Goal: Task Accomplishment & Management: Manage account settings

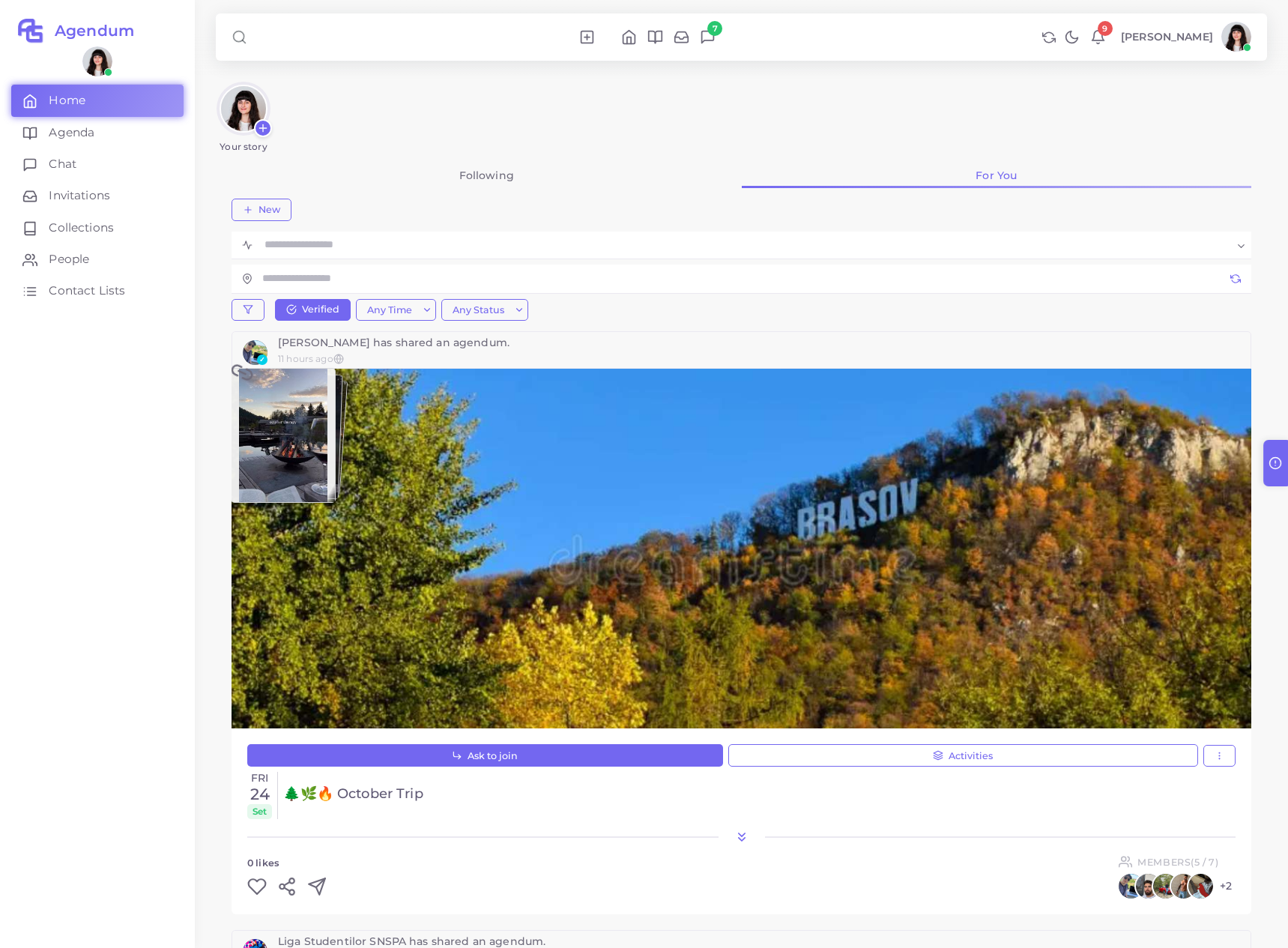
click at [1046, 37] on icon at bounding box center [1049, 37] width 13 height 13
click at [1006, 113] on link "AIEE" at bounding box center [1000, 124] width 108 height 32
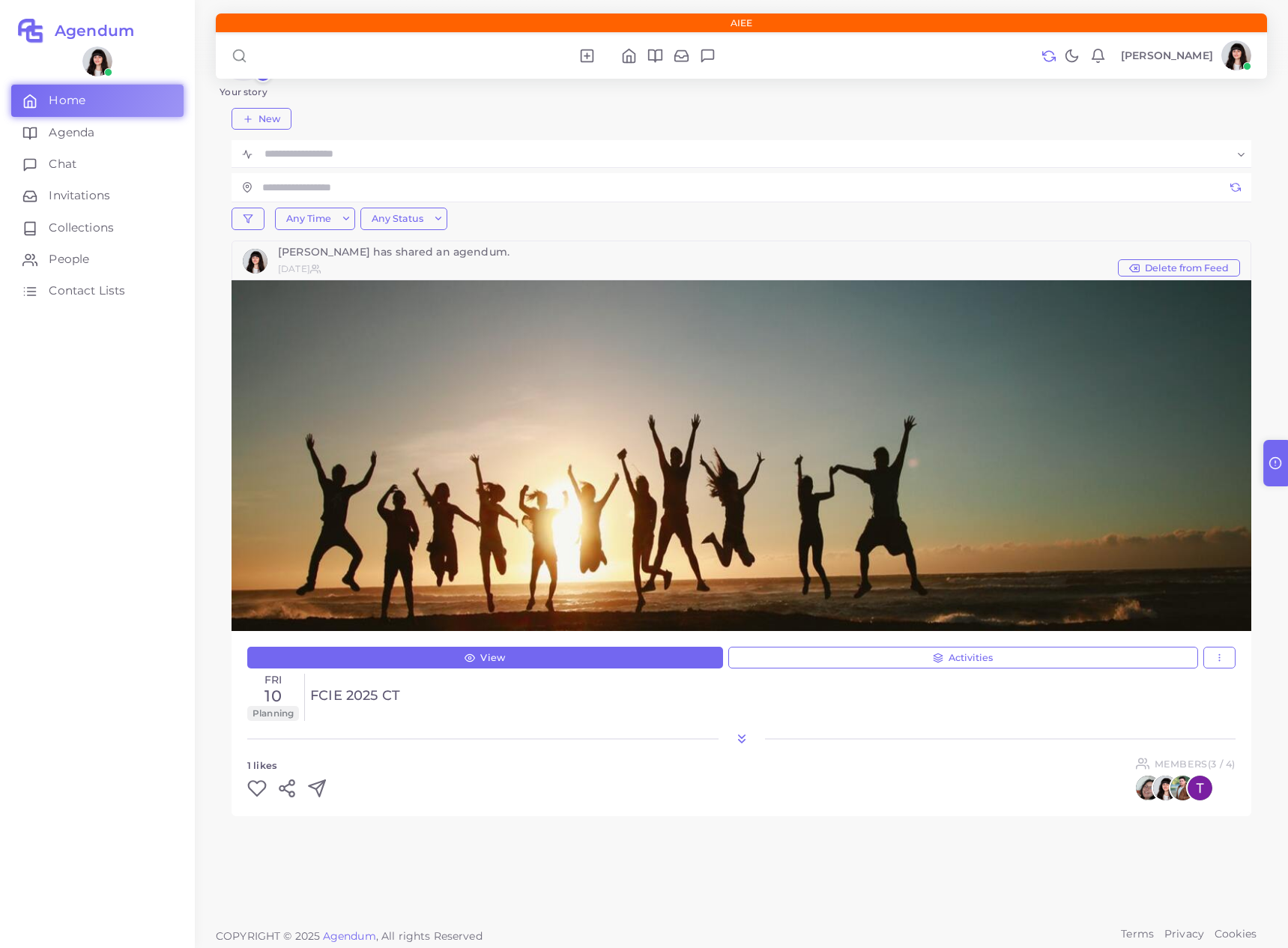
scroll to position [51, 0]
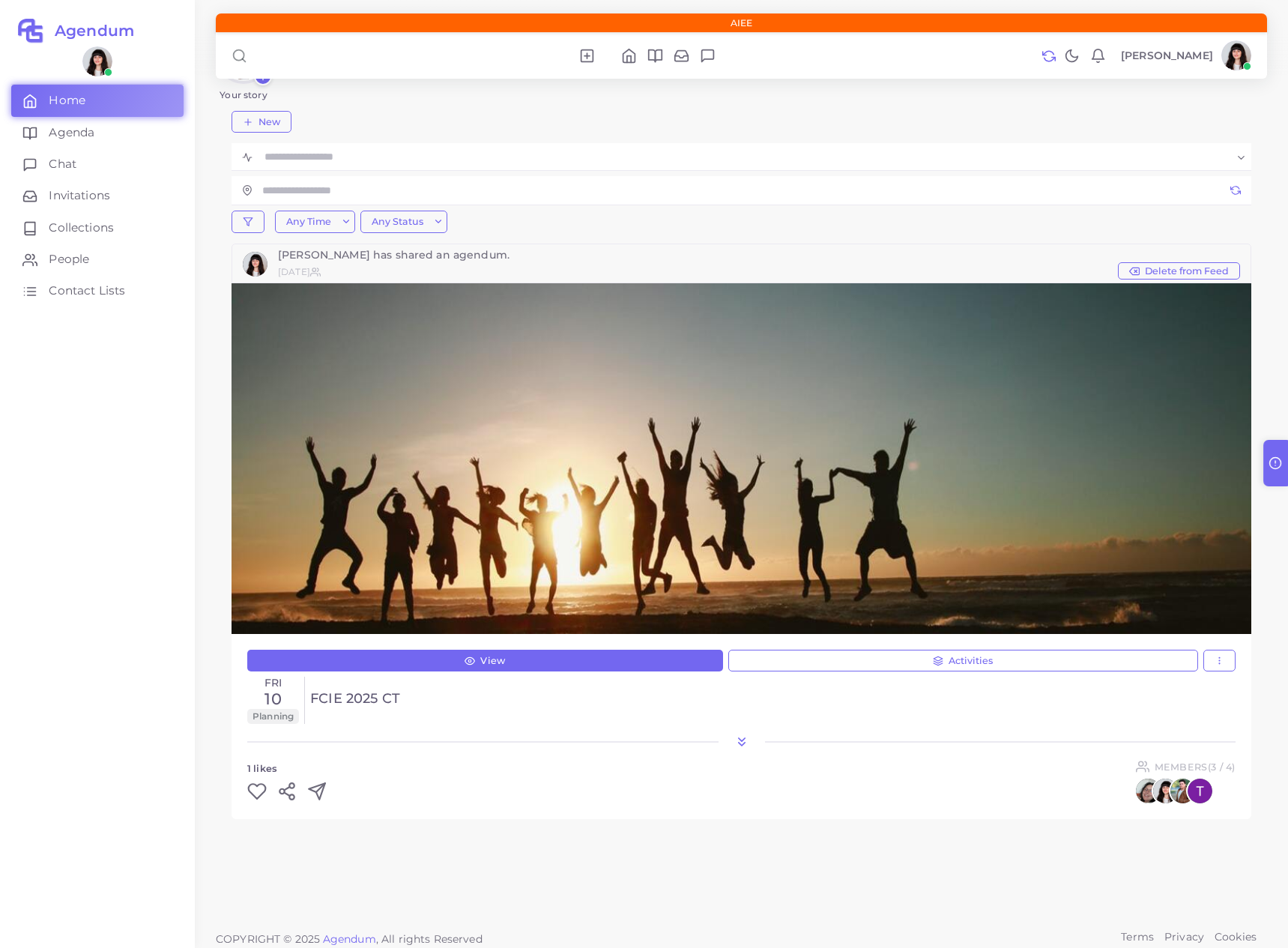
click at [750, 722] on div "Fri 10 Planning FCIE 2025 CT" at bounding box center [742, 700] width 988 height 48
click at [736, 740] on icon at bounding box center [742, 742] width 15 height 15
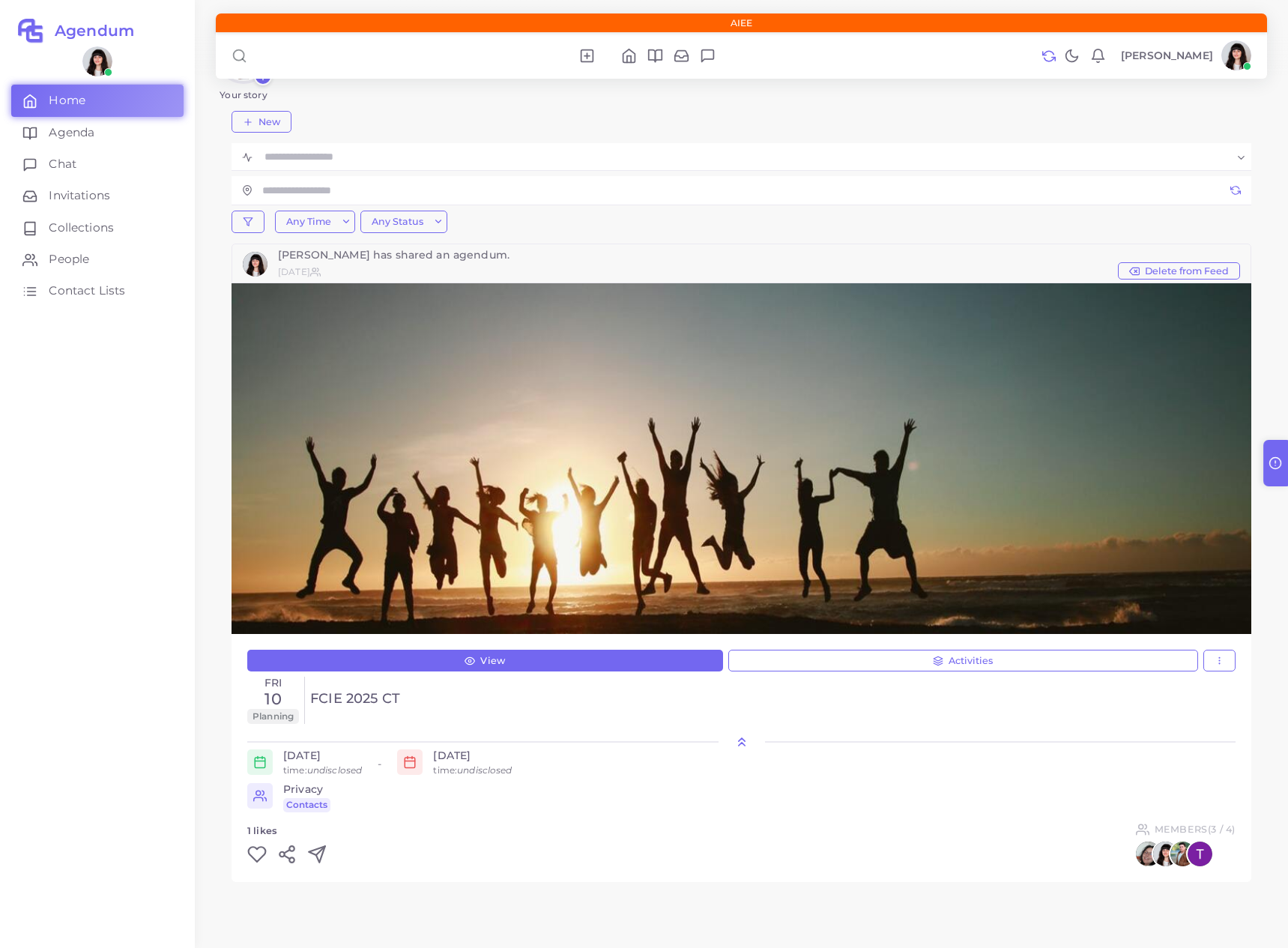
click at [739, 737] on icon at bounding box center [742, 742] width 15 height 15
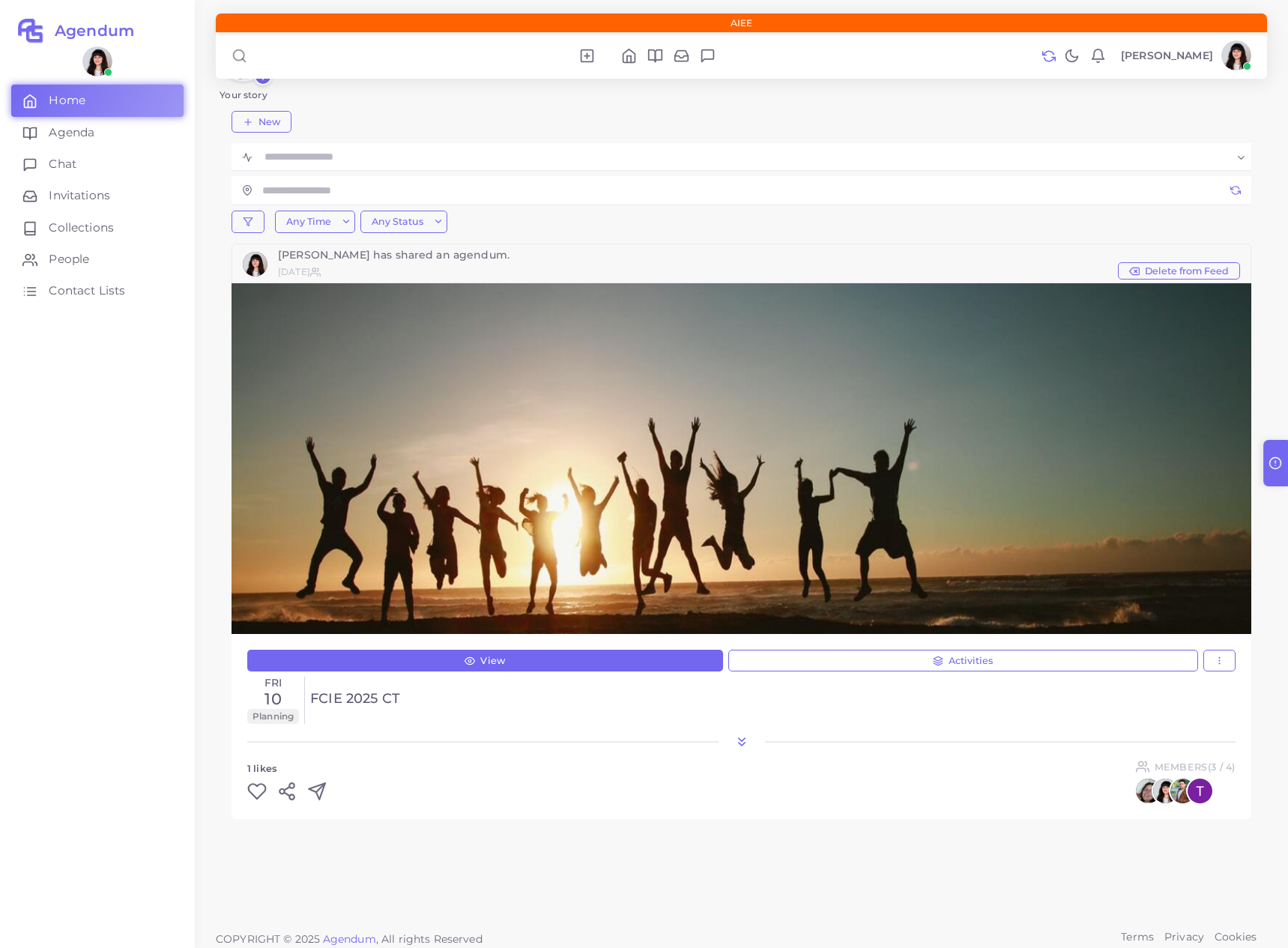
scroll to position [17, 0]
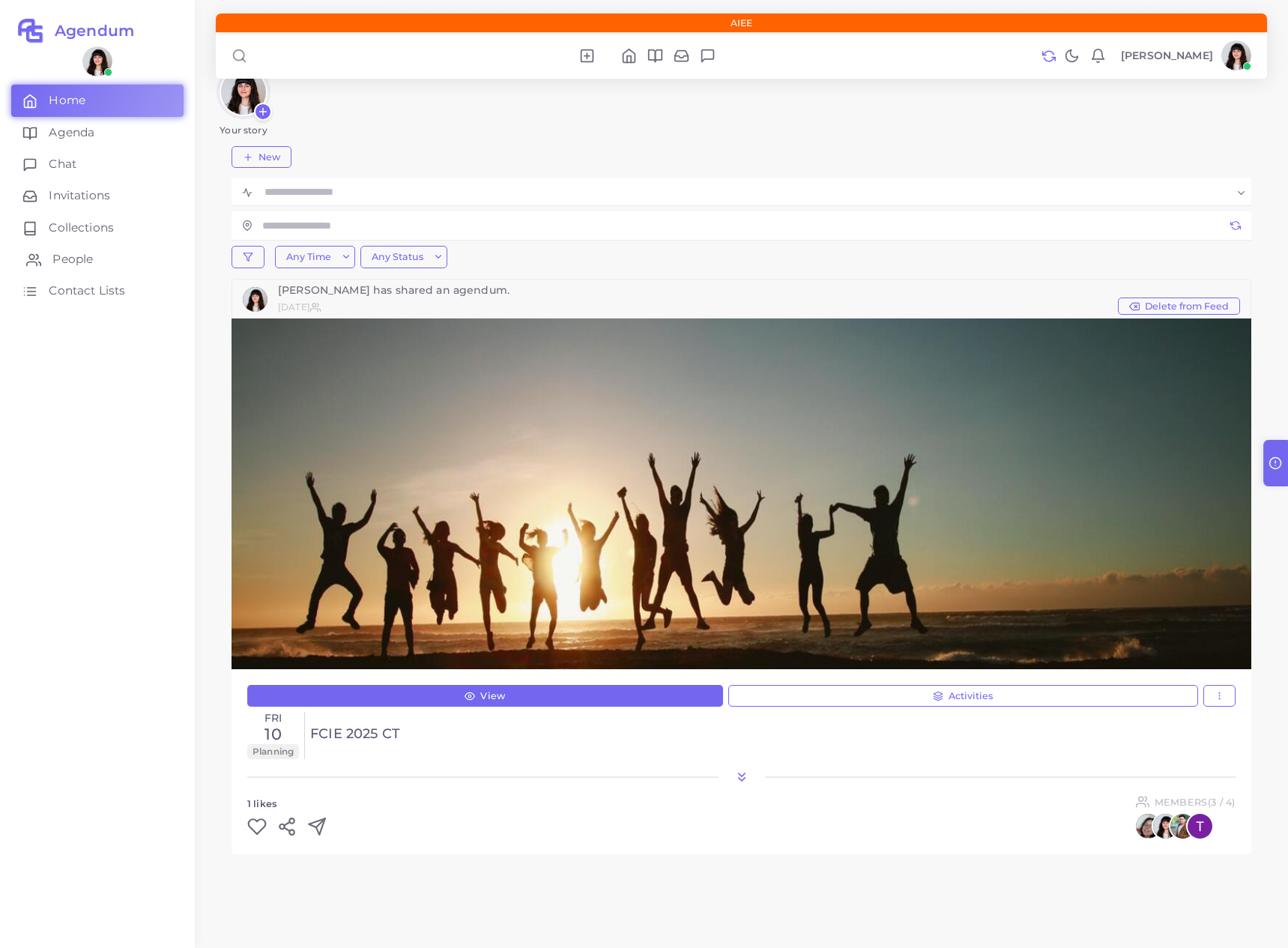
click at [80, 260] on span "People" at bounding box center [72, 260] width 40 height 17
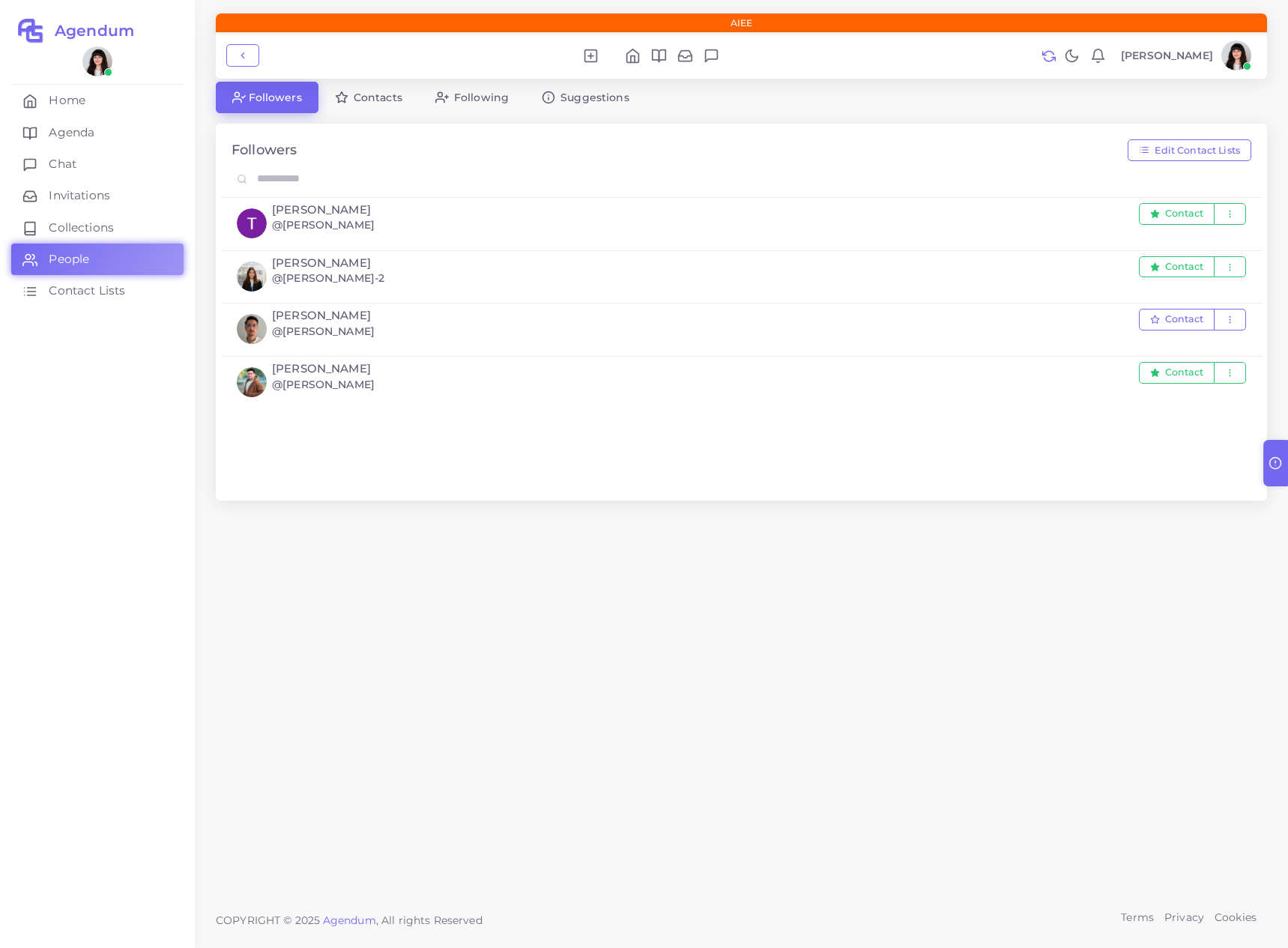
click at [364, 95] on span "Contacts" at bounding box center [378, 97] width 49 height 10
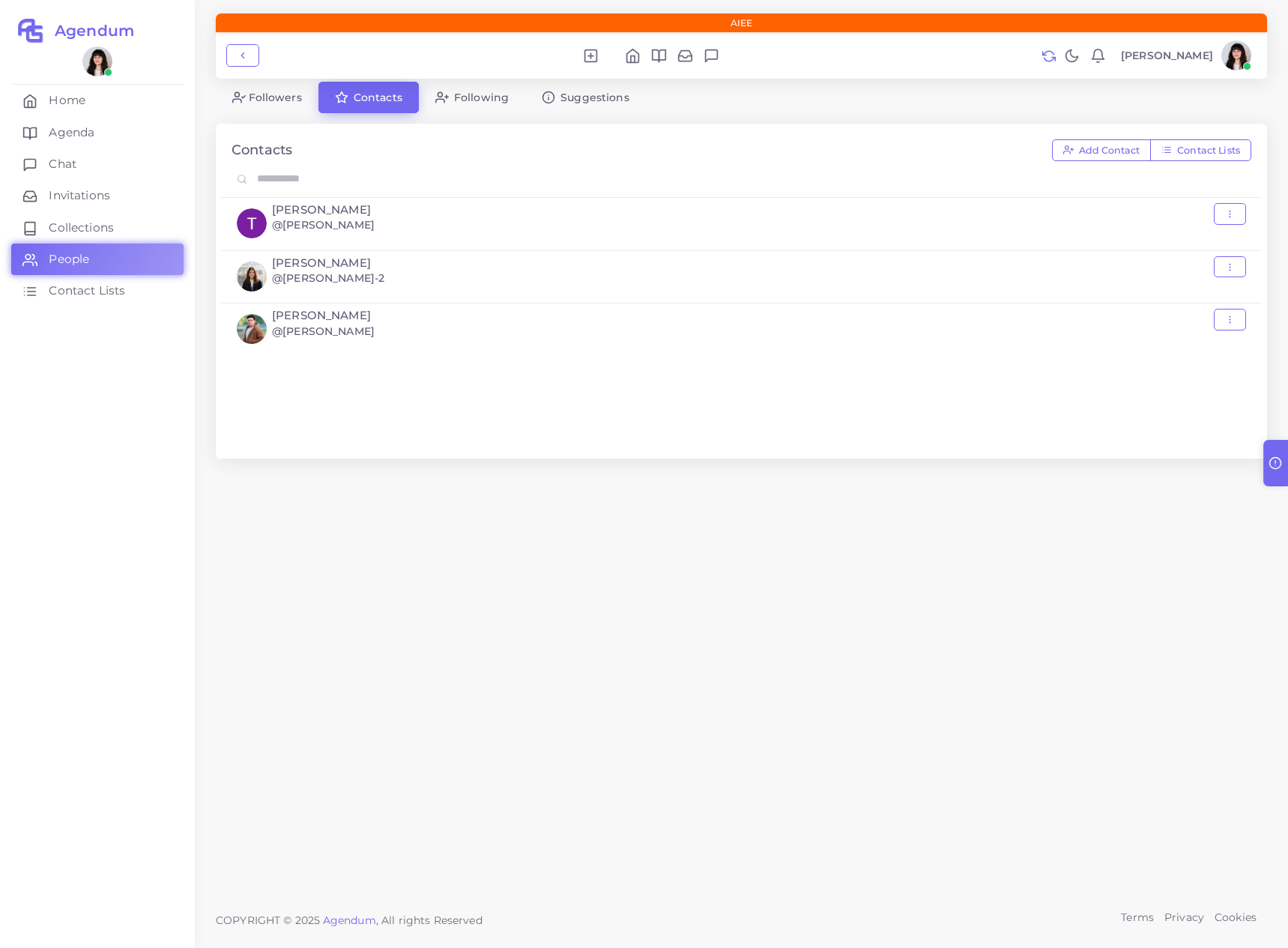
click at [288, 94] on span "Followers" at bounding box center [275, 97] width 53 height 10
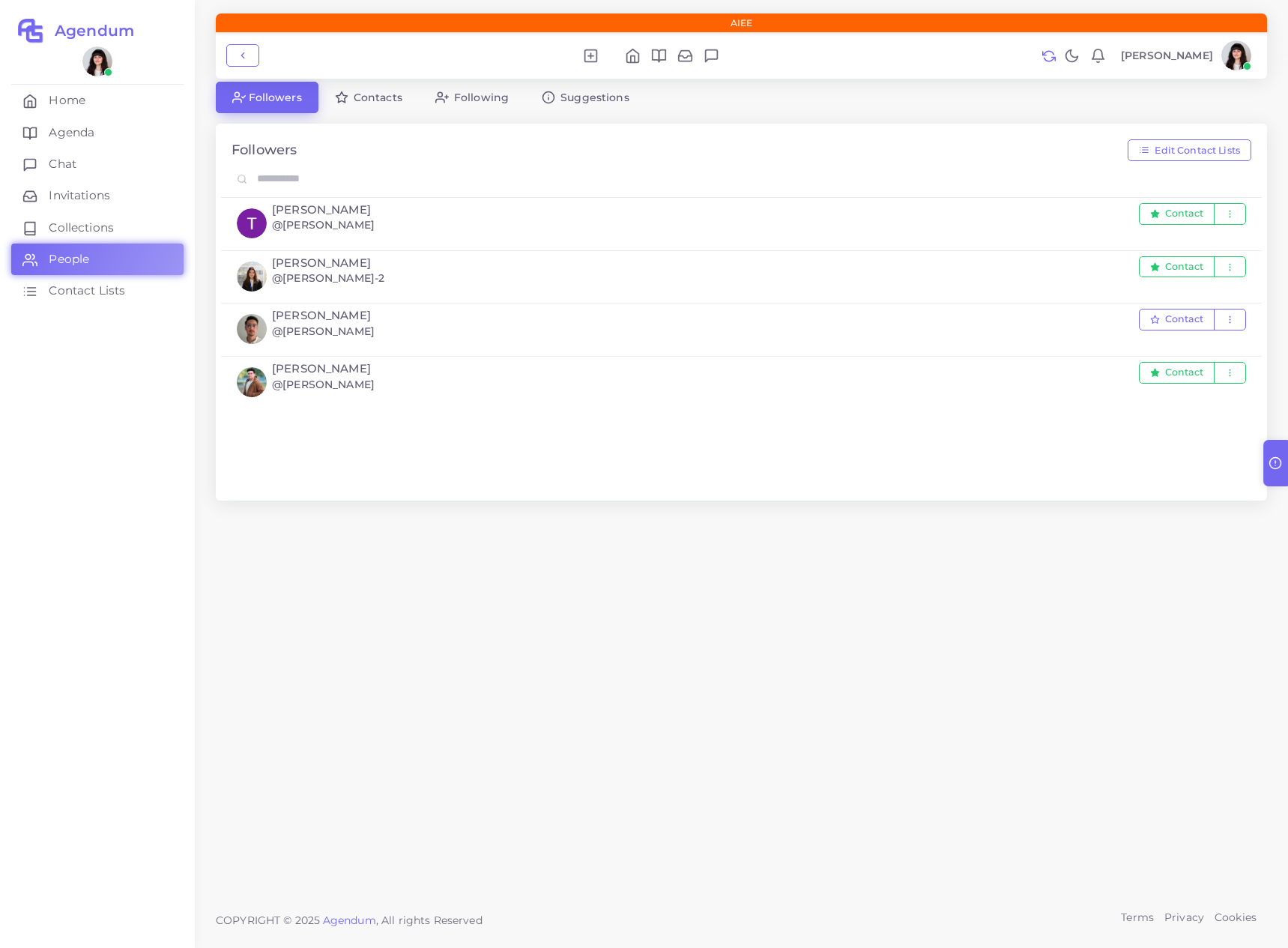
click at [354, 92] on span "Contacts" at bounding box center [378, 97] width 49 height 10
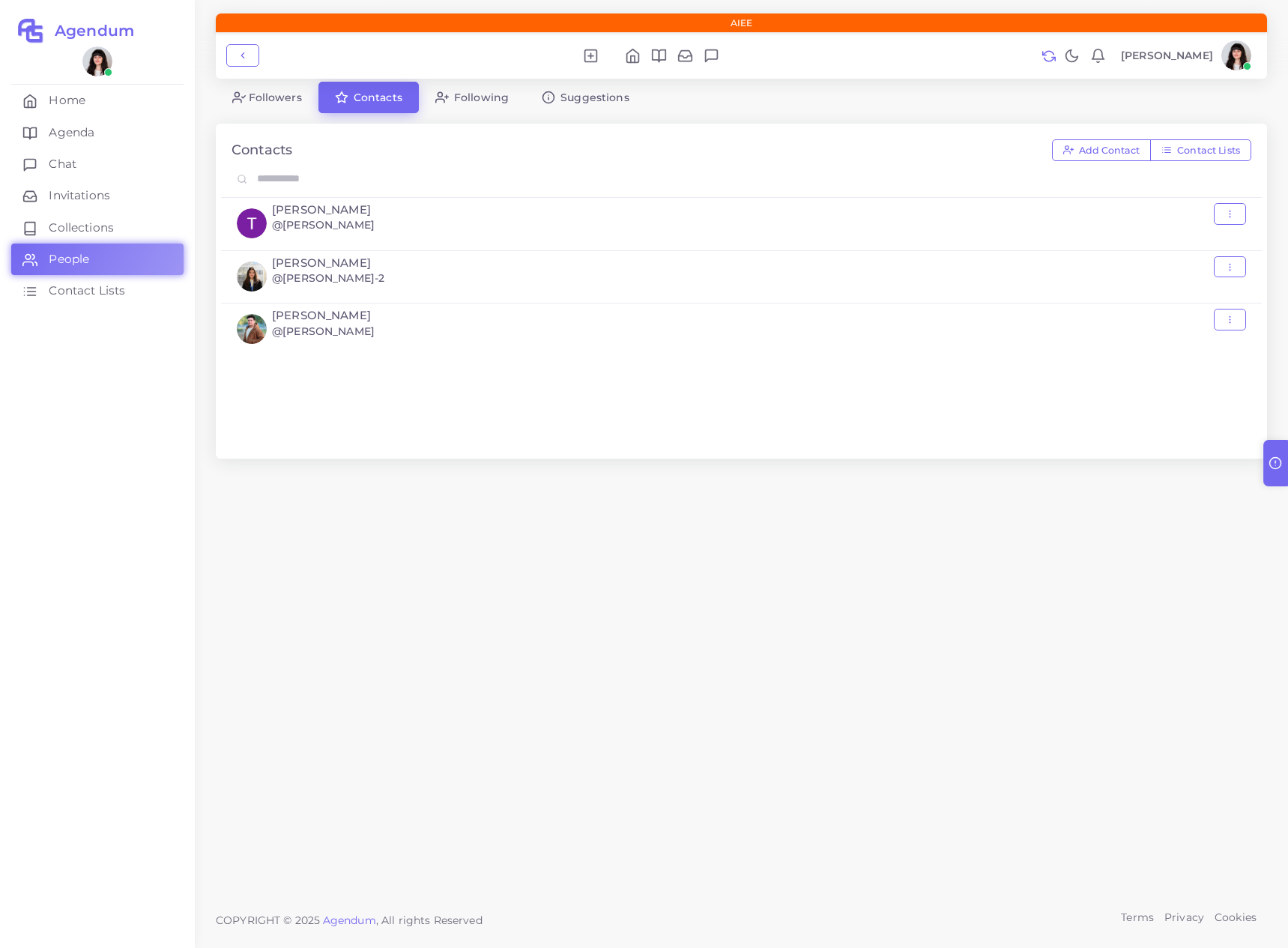
click at [279, 92] on span "Followers" at bounding box center [275, 97] width 53 height 10
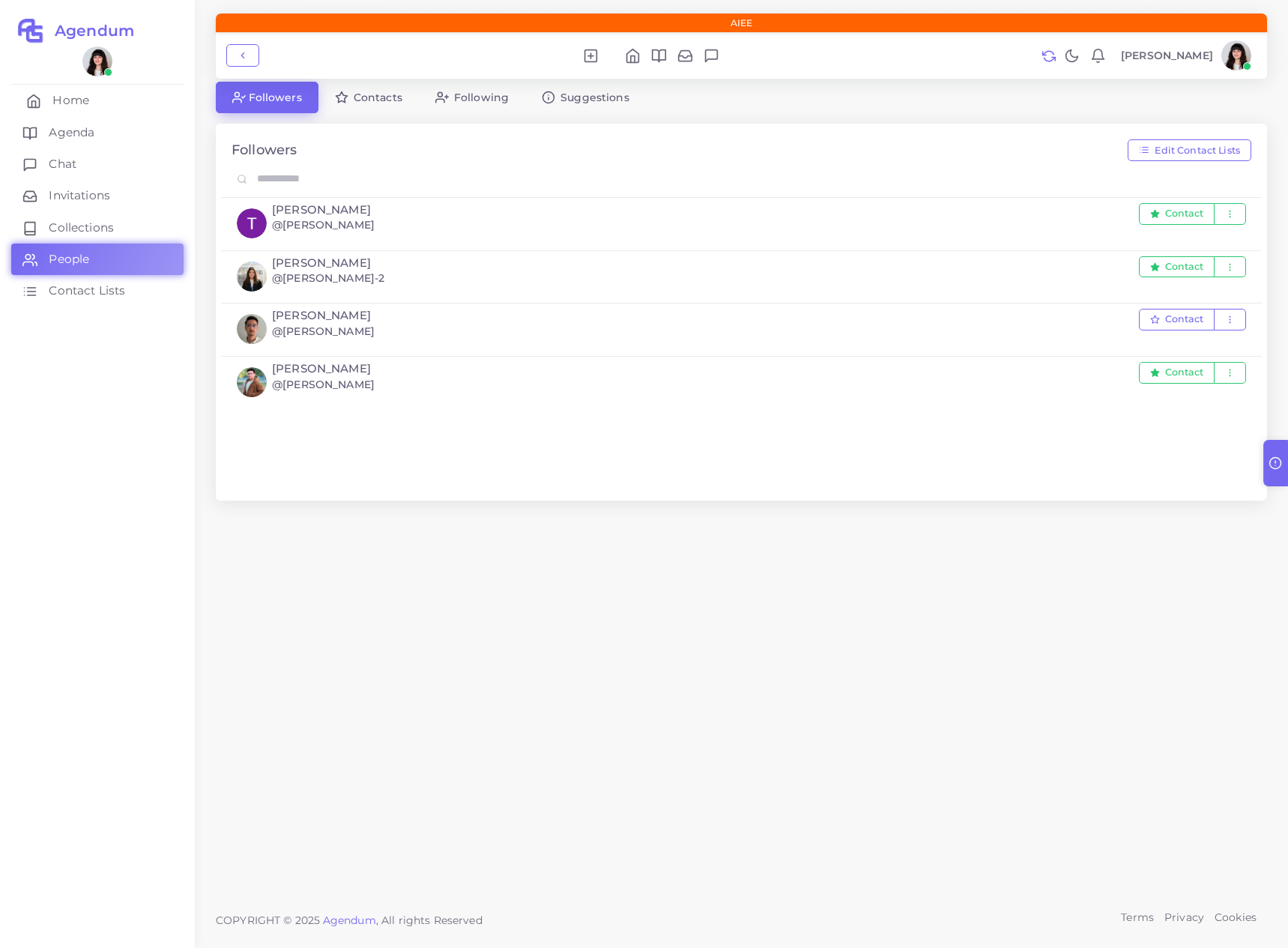
click at [101, 100] on link "Home" at bounding box center [97, 101] width 173 height 32
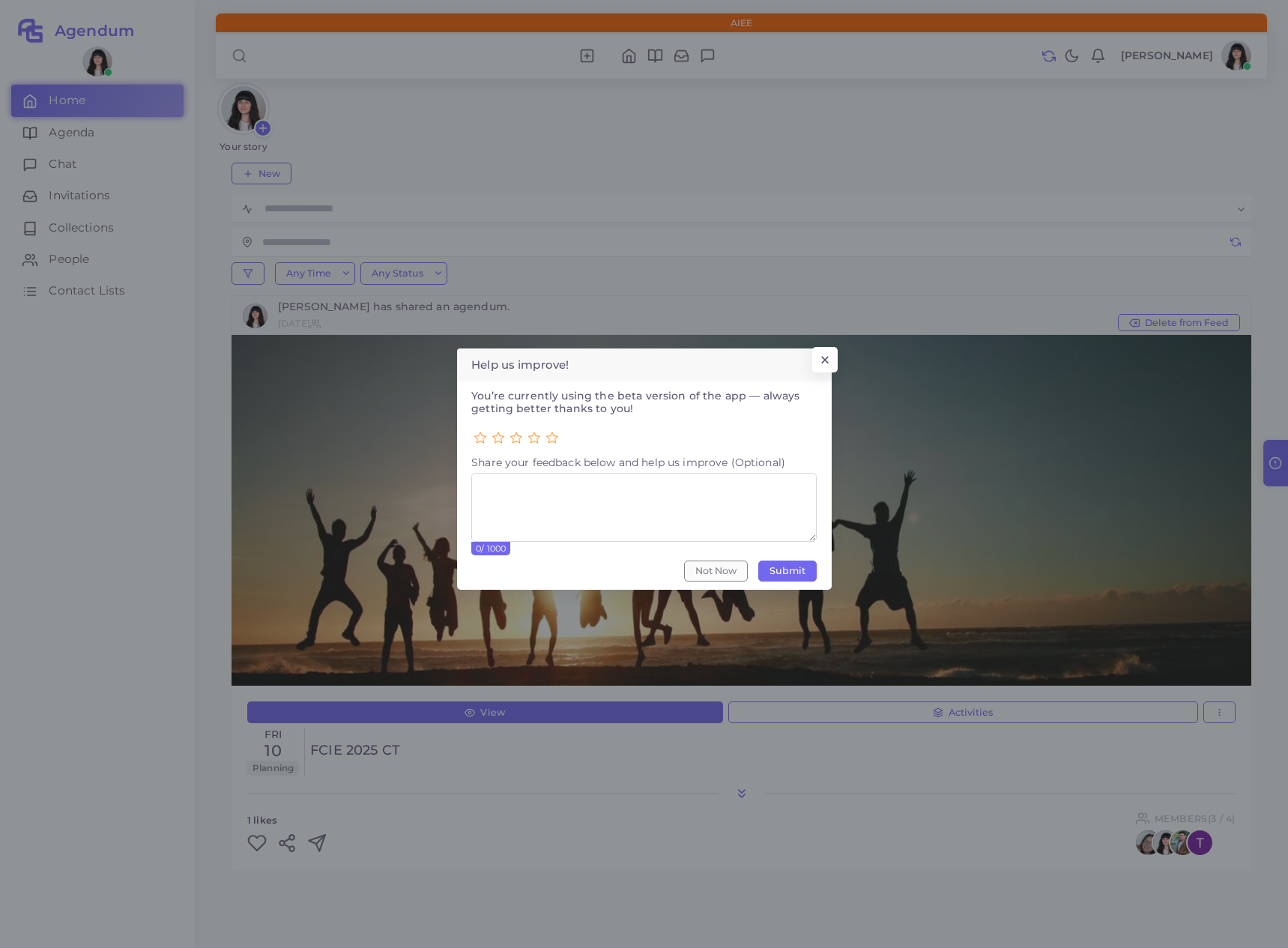
click at [729, 569] on button "Not Now" at bounding box center [716, 571] width 64 height 21
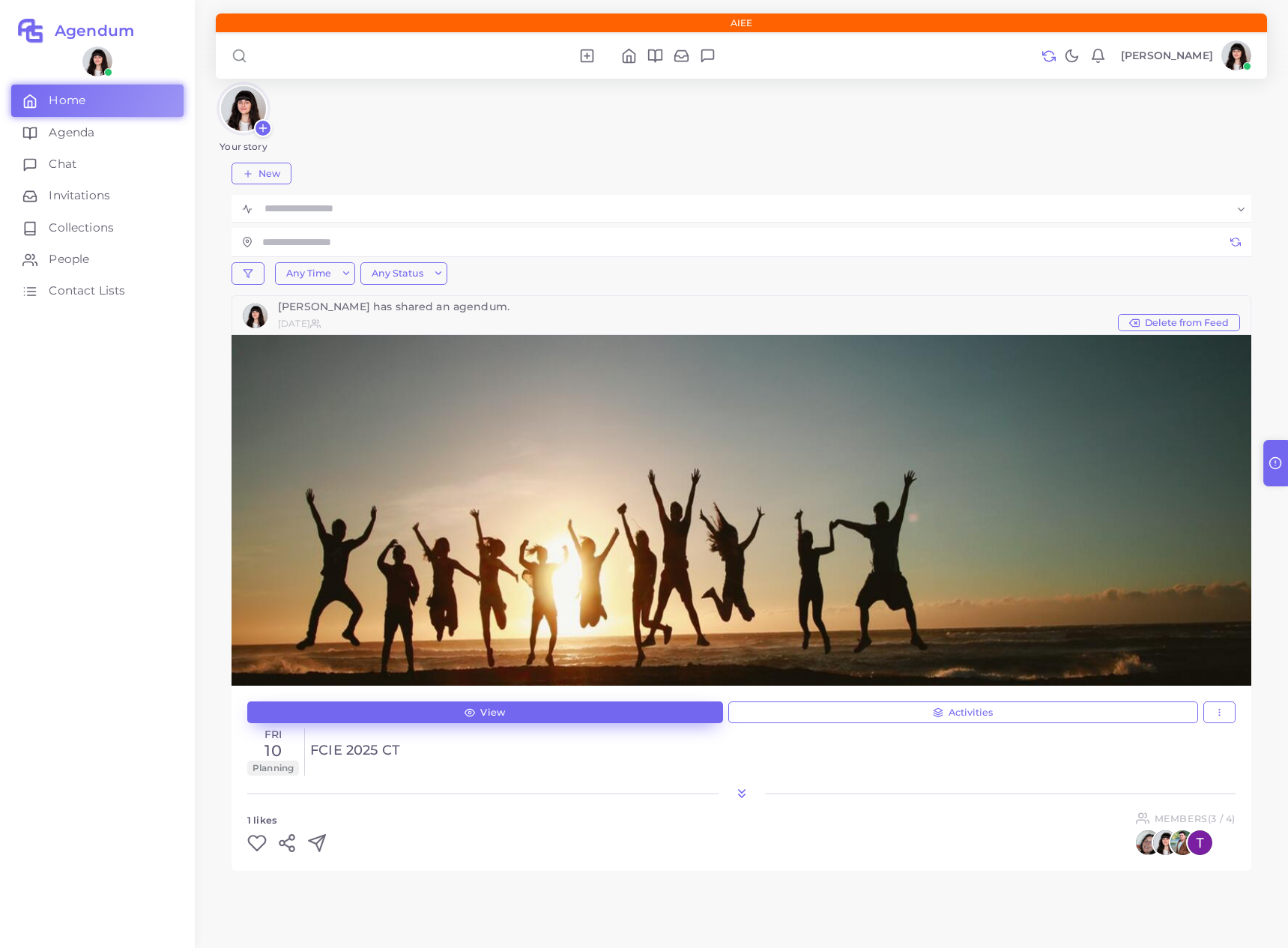
click at [628, 714] on link "View" at bounding box center [485, 713] width 475 height 22
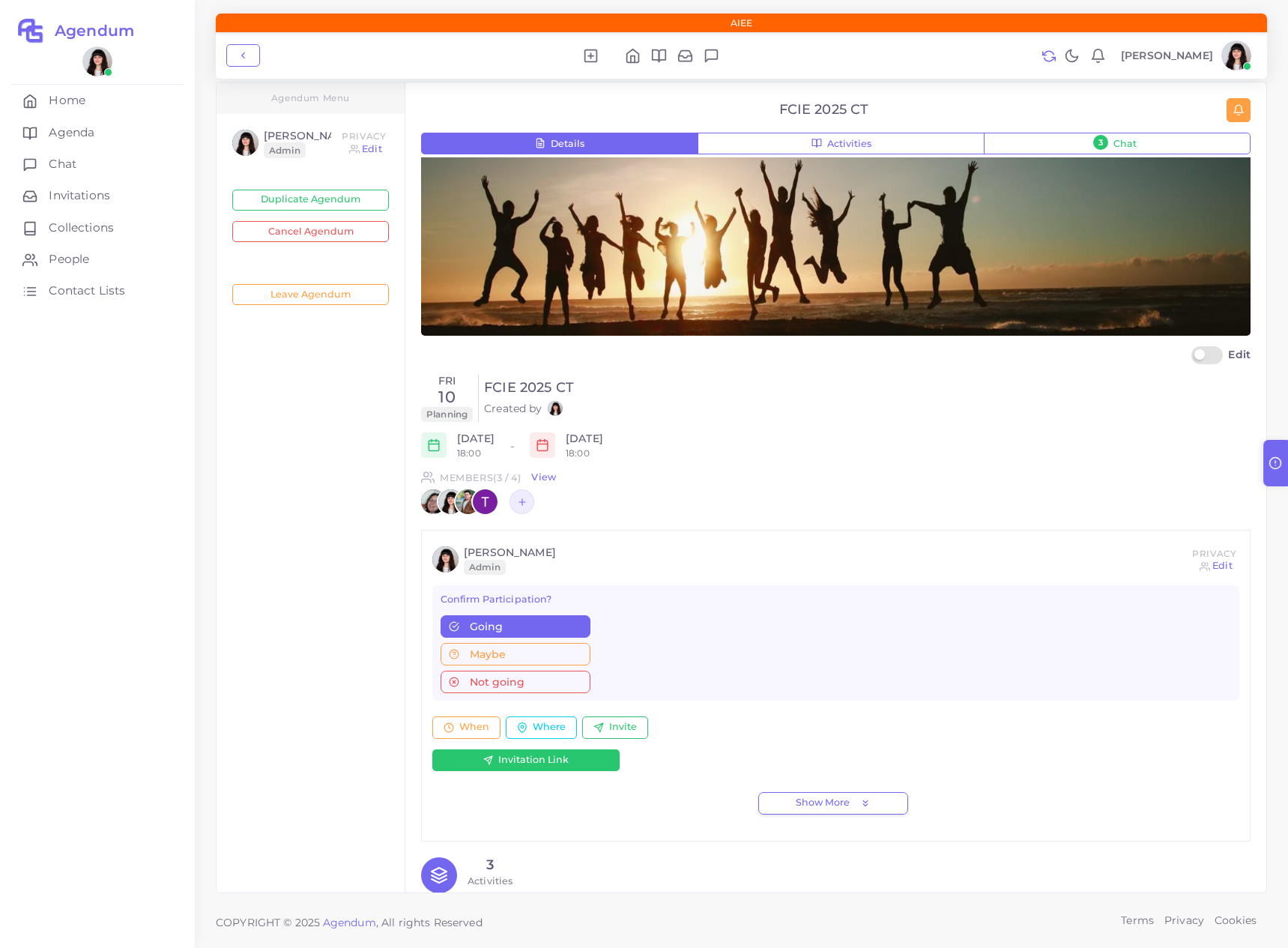
scroll to position [120, 0]
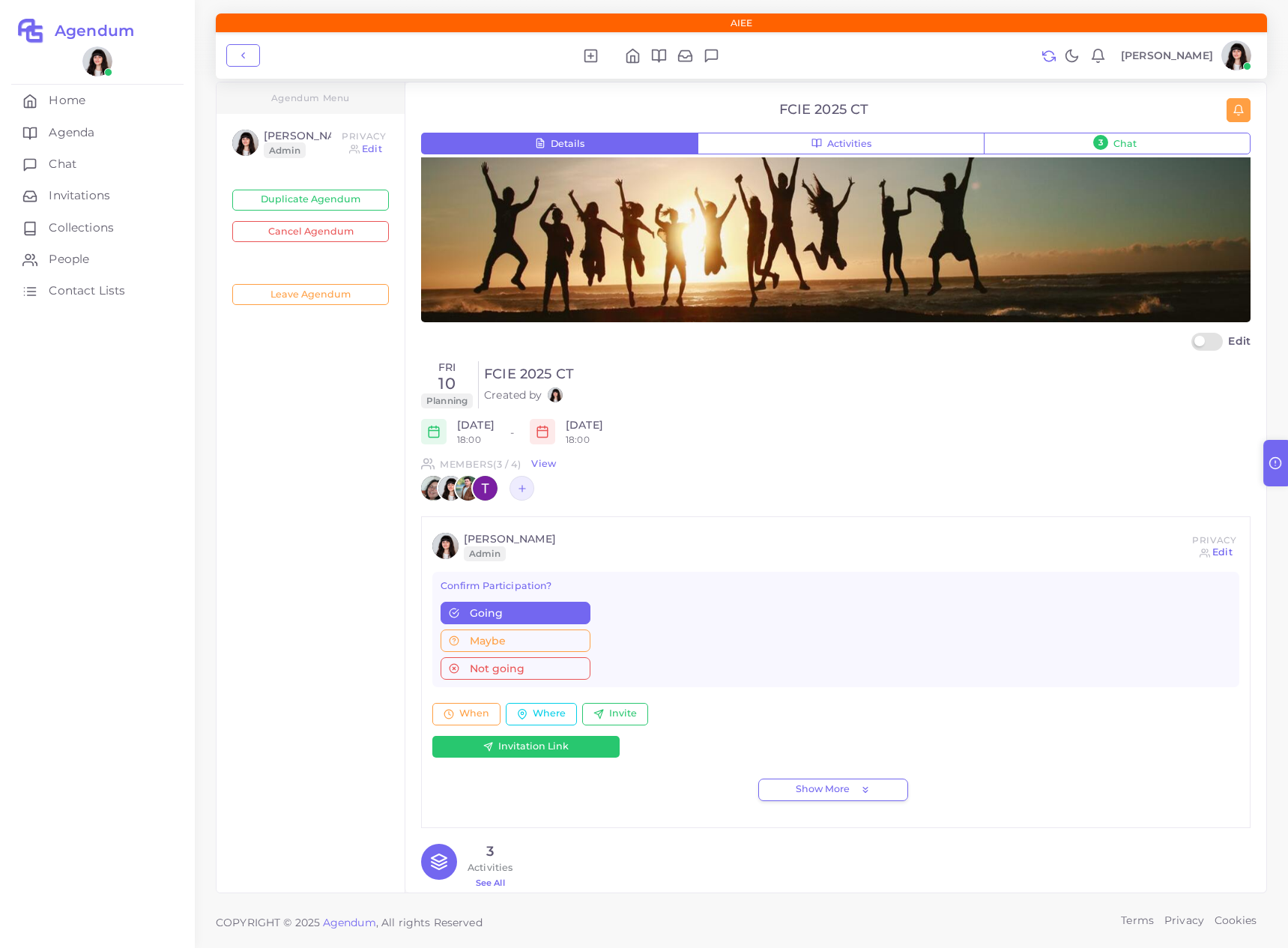
click at [1215, 545] on link "Edit" at bounding box center [1223, 552] width 21 height 13
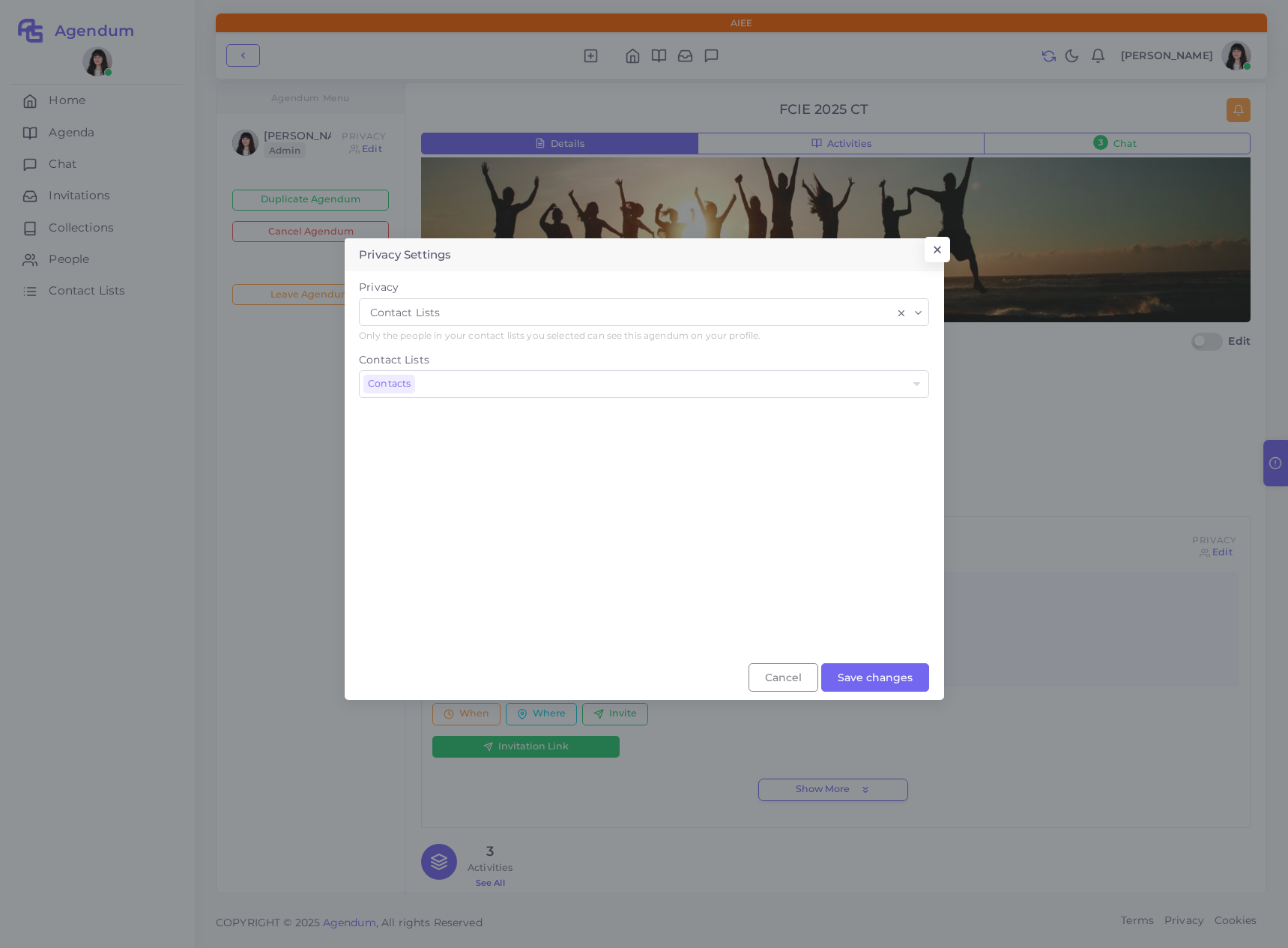
click at [550, 303] on input "Search for option" at bounding box center [669, 312] width 448 height 21
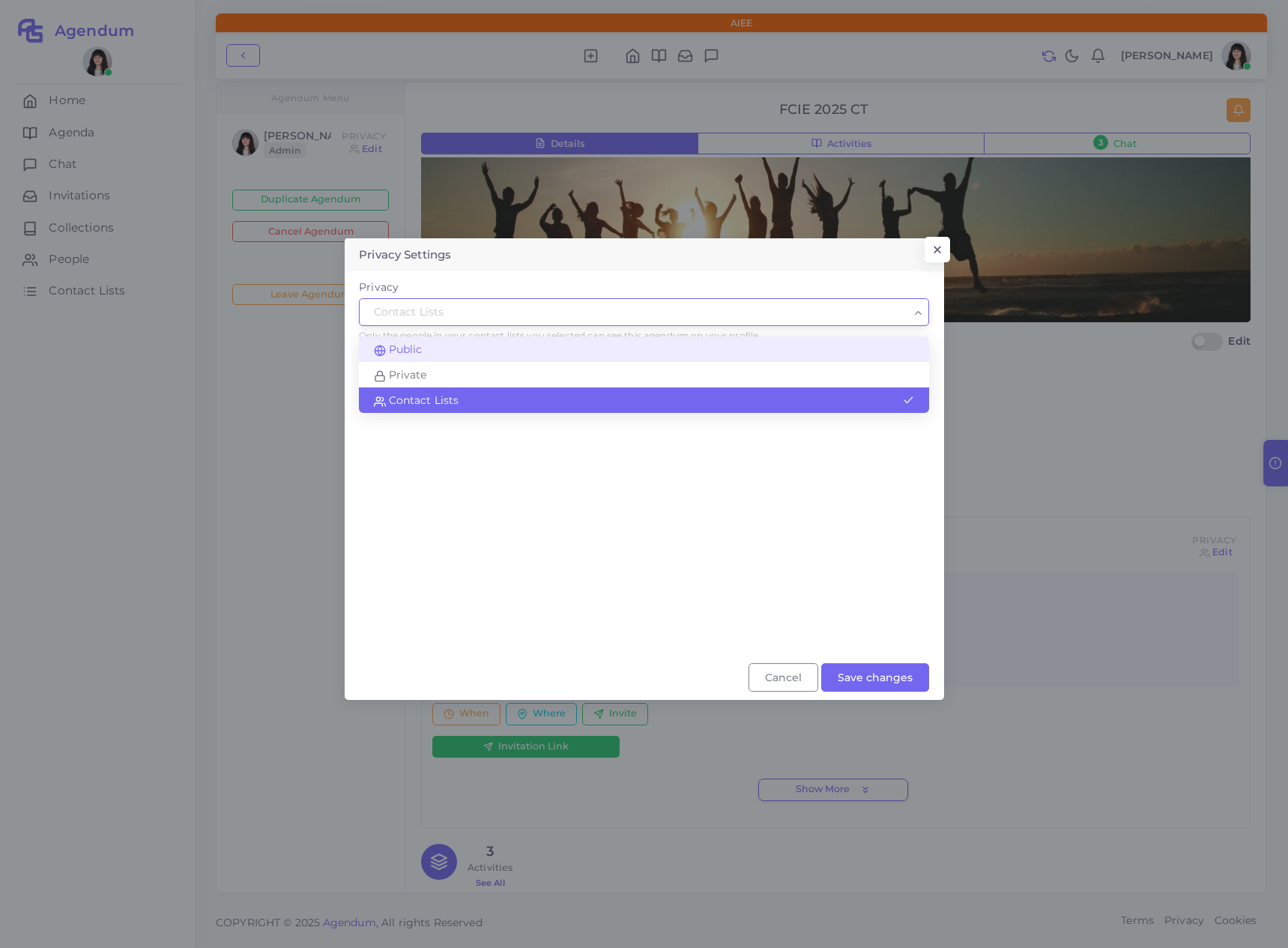
click at [500, 347] on div "Privacy Contact Lists Loading... Public Private Contact Lists Only the people i…" at bounding box center [644, 316] width 591 height 73
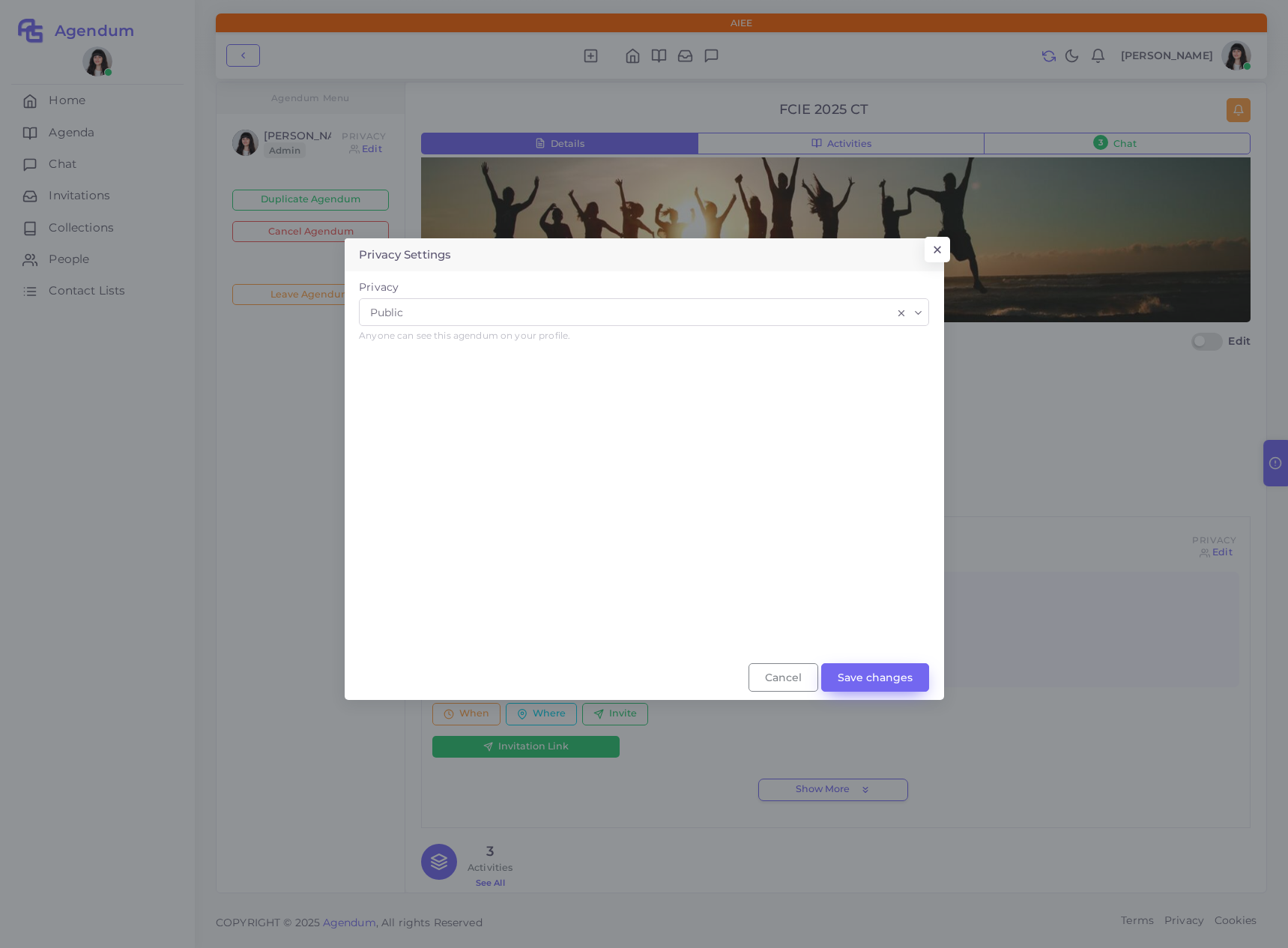
click at [905, 674] on button "Save changes" at bounding box center [875, 677] width 108 height 28
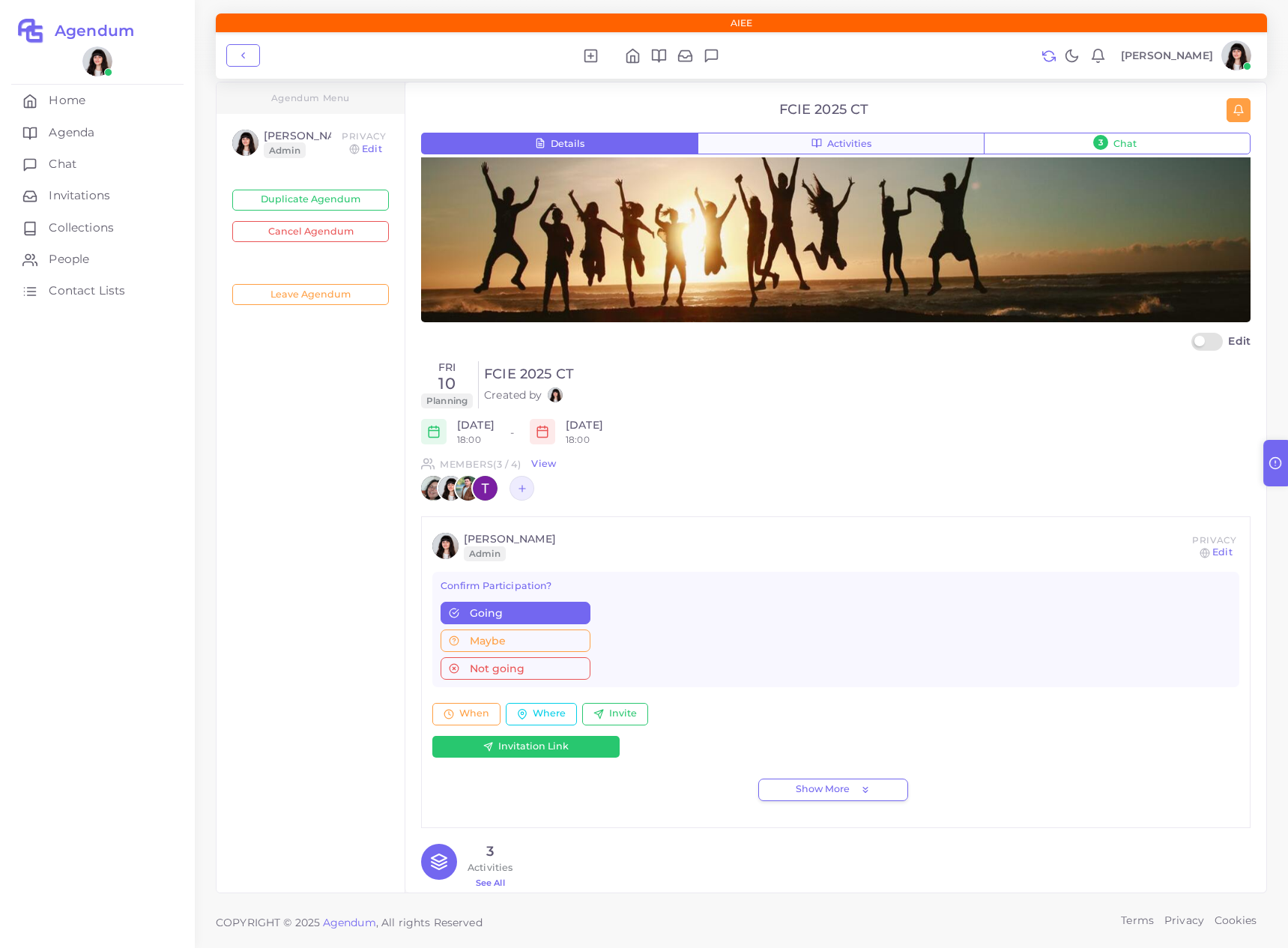
click at [803, 138] on button "Activities" at bounding box center [842, 144] width 288 height 22
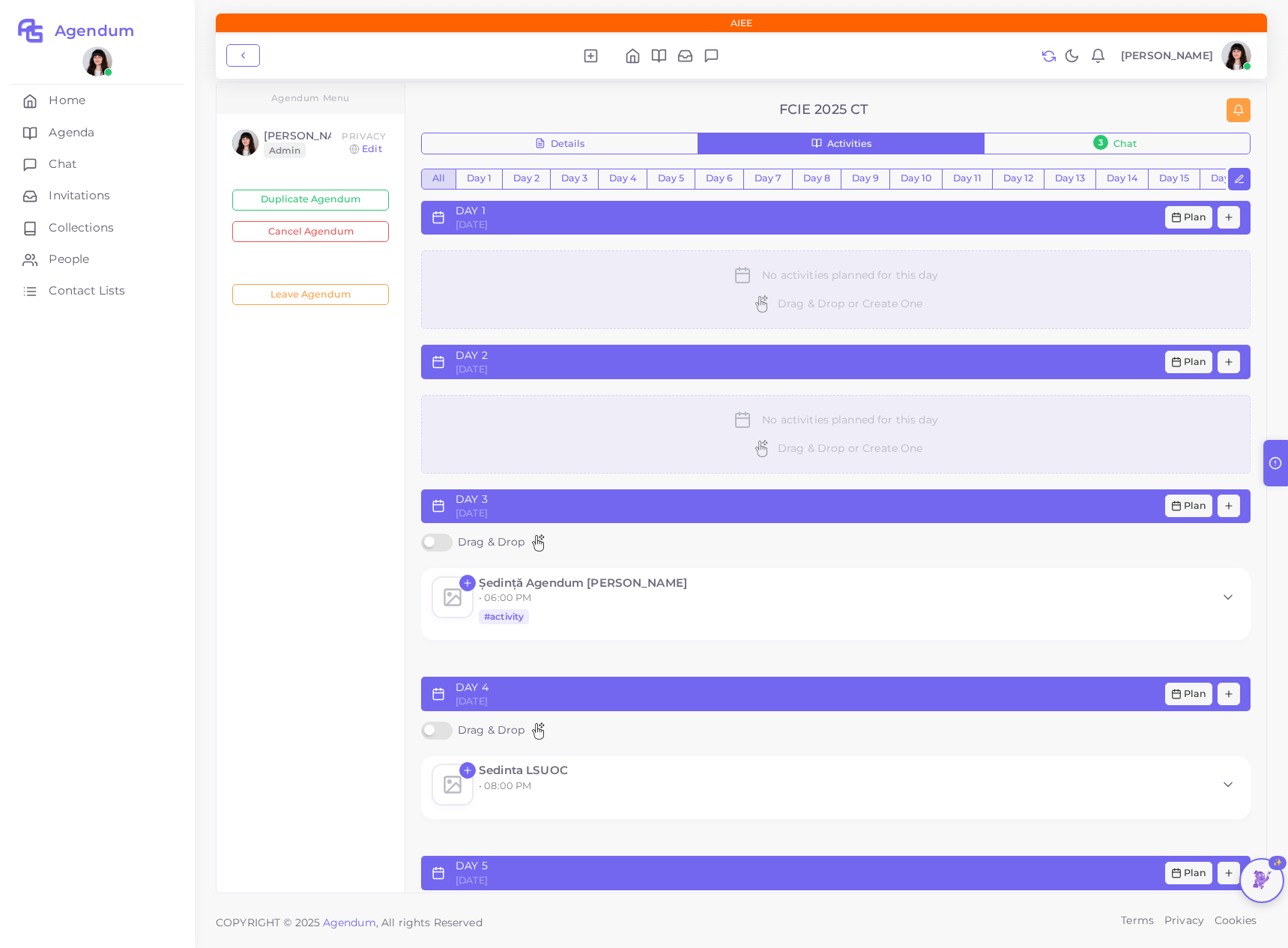
scroll to position [0, 0]
click at [612, 135] on button "Details" at bounding box center [559, 144] width 277 height 22
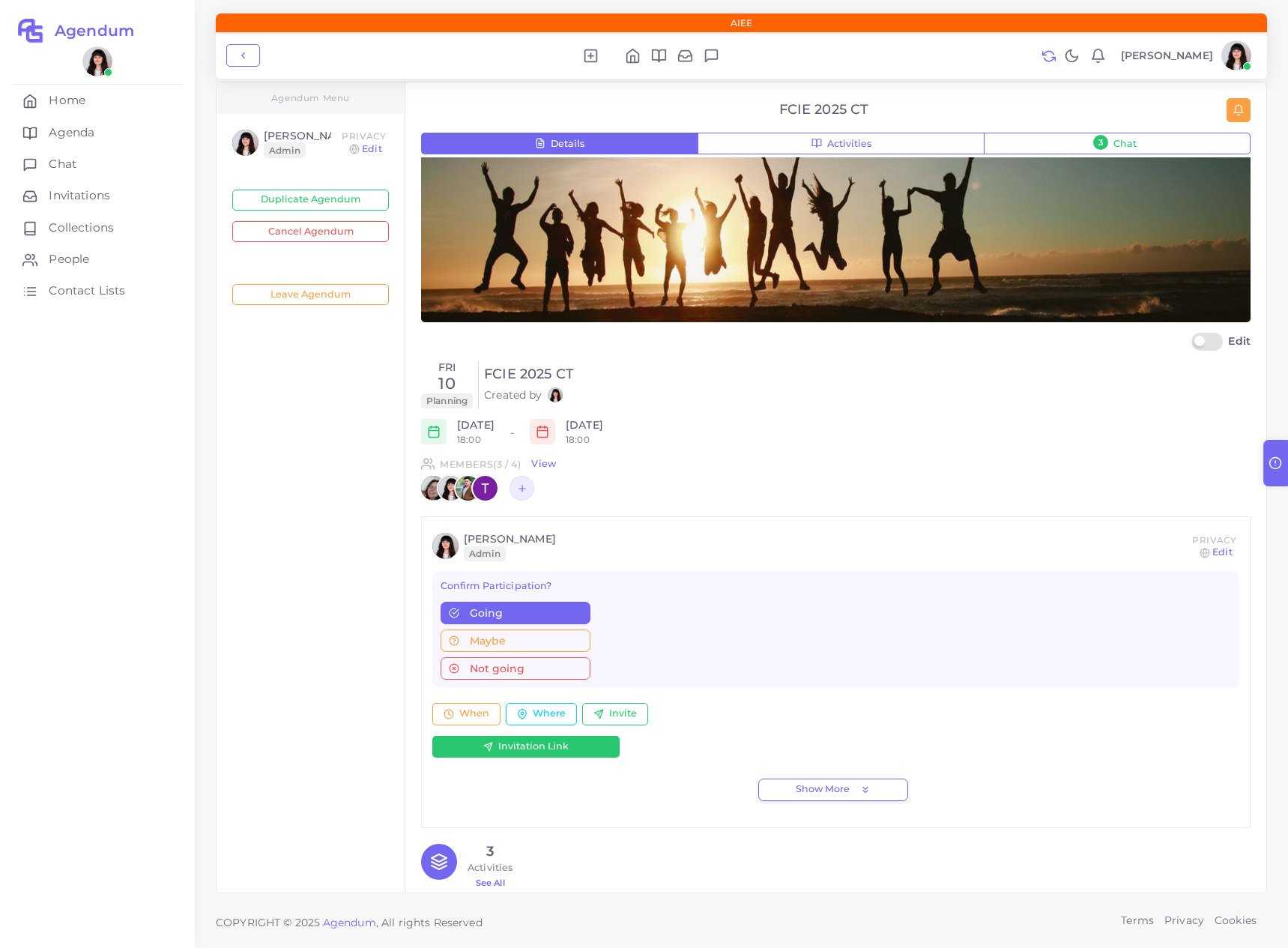
click at [1207, 343] on label "Edit" at bounding box center [1221, 341] width 59 height 18
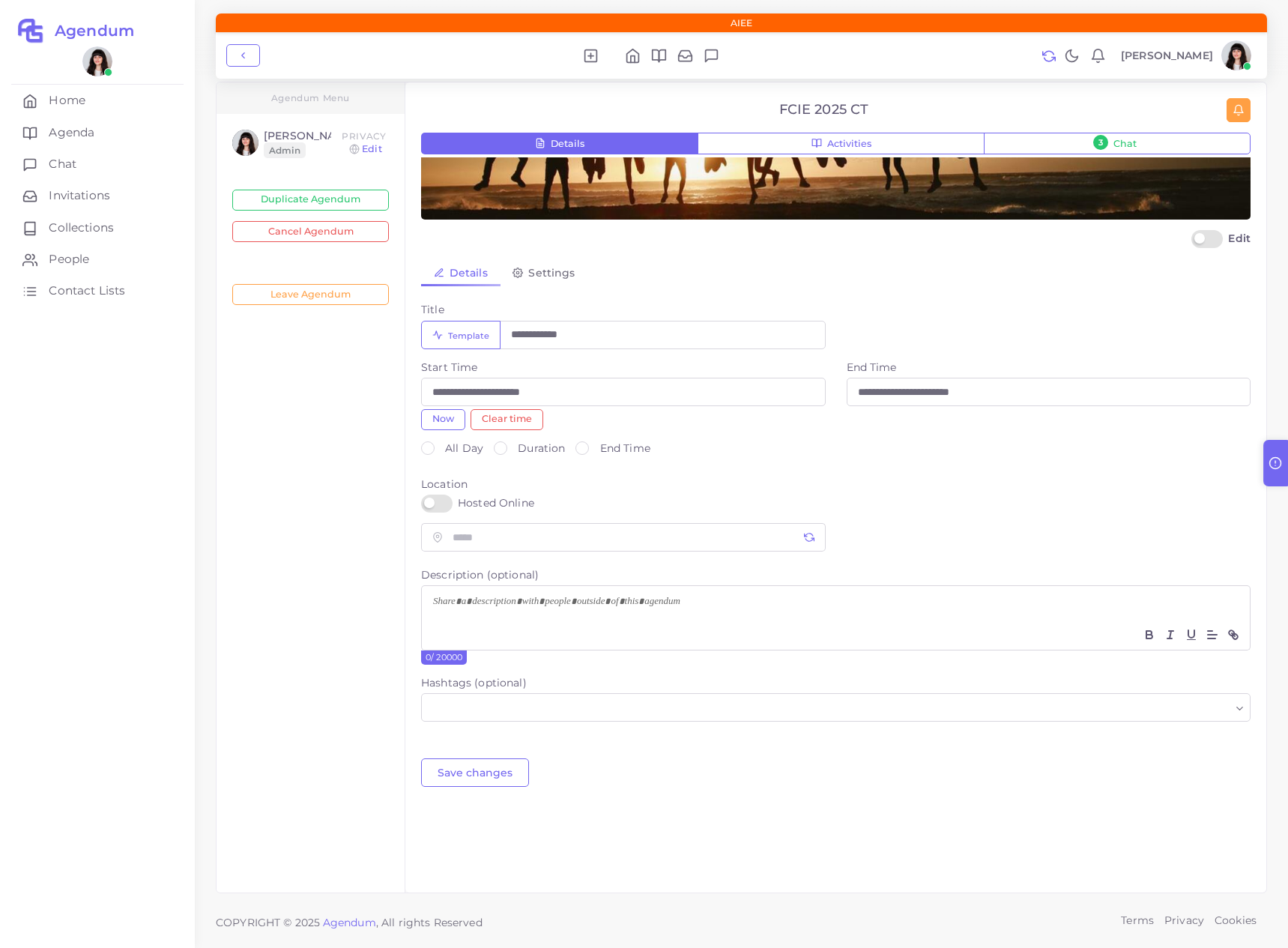
scroll to position [237, 0]
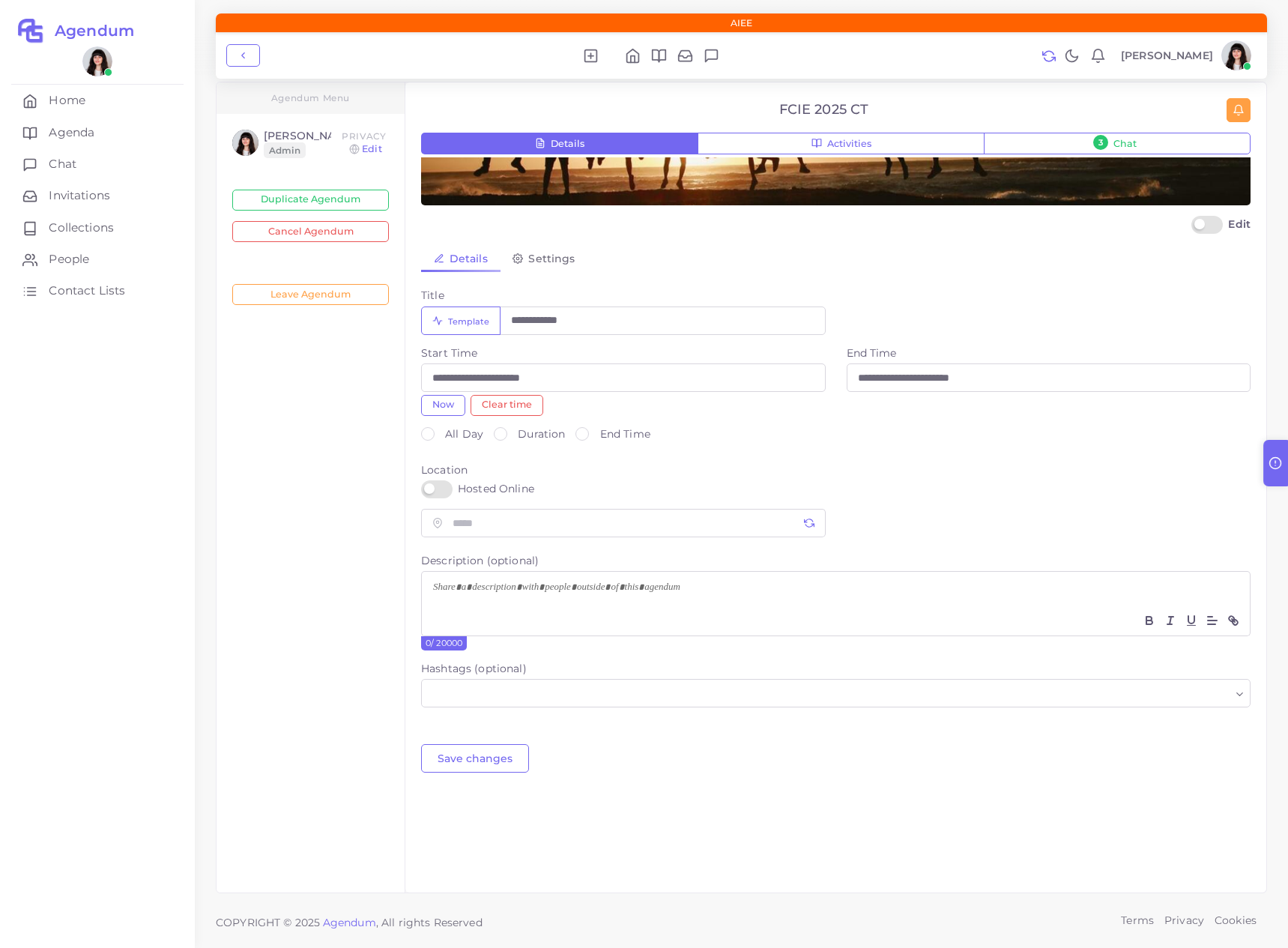
click at [535, 410] on button "Clear time" at bounding box center [507, 405] width 73 height 21
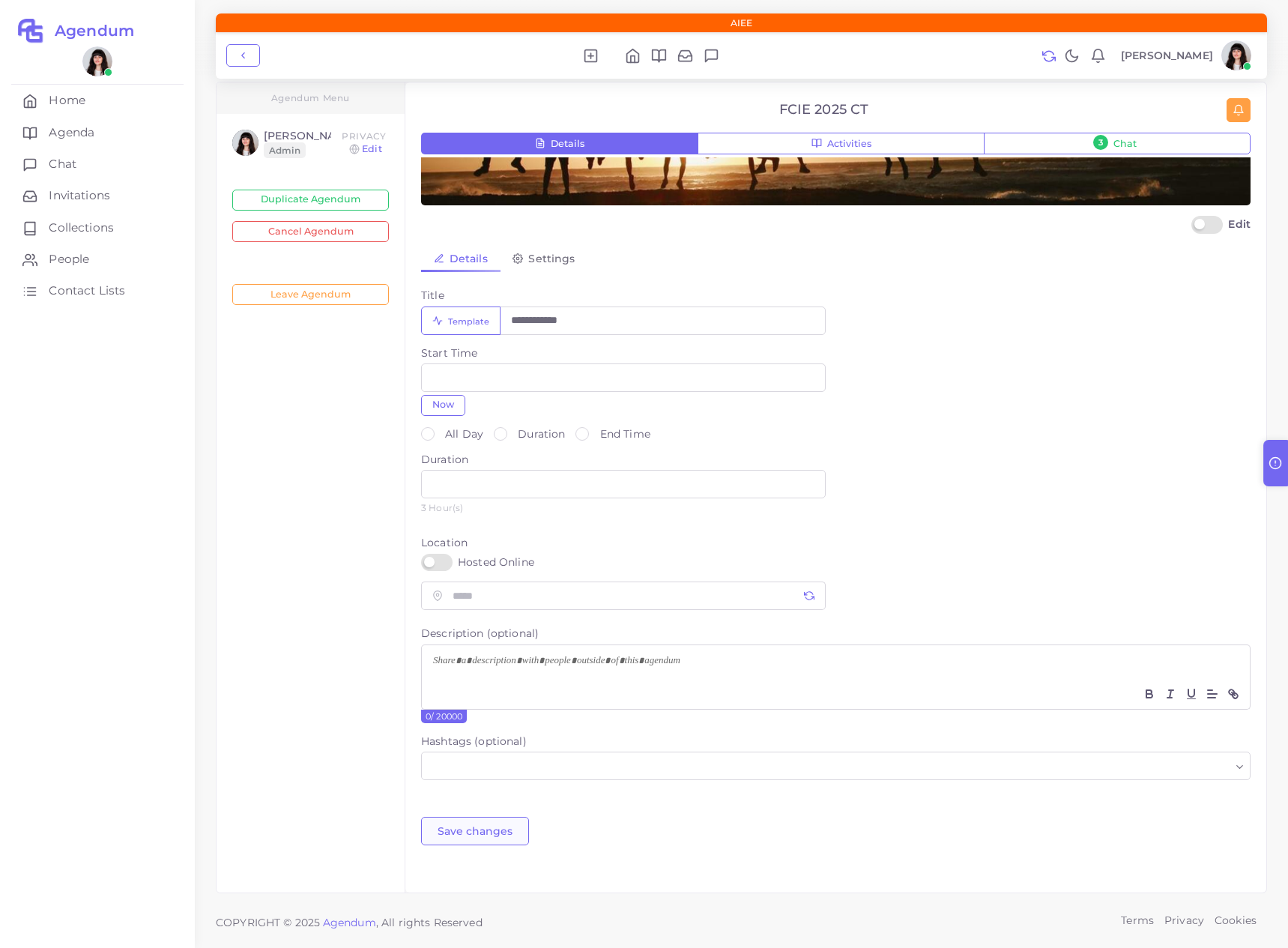
click at [506, 827] on button "Save changes" at bounding box center [475, 831] width 108 height 28
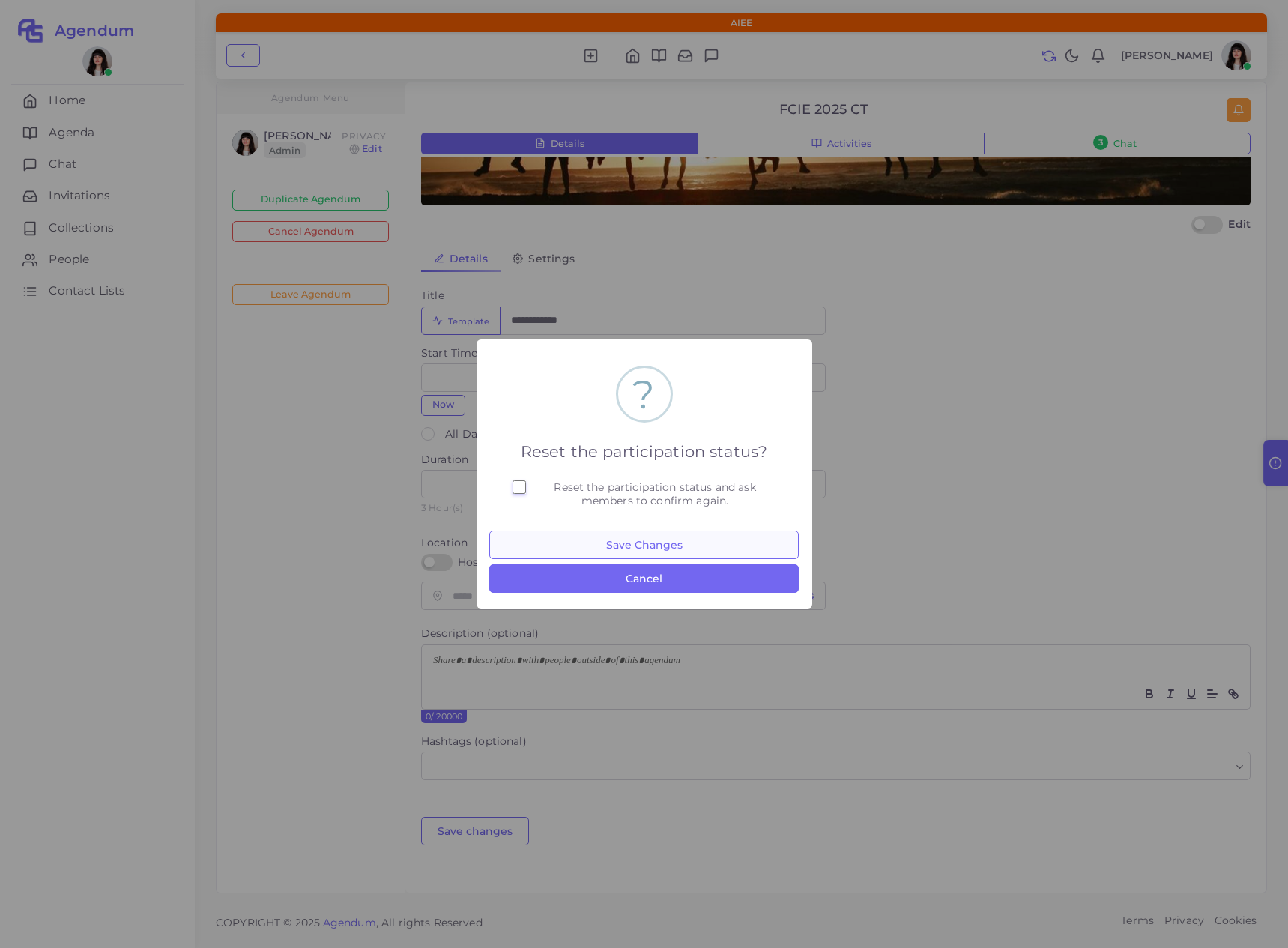
click at [708, 544] on button "Save Changes" at bounding box center [644, 545] width 309 height 28
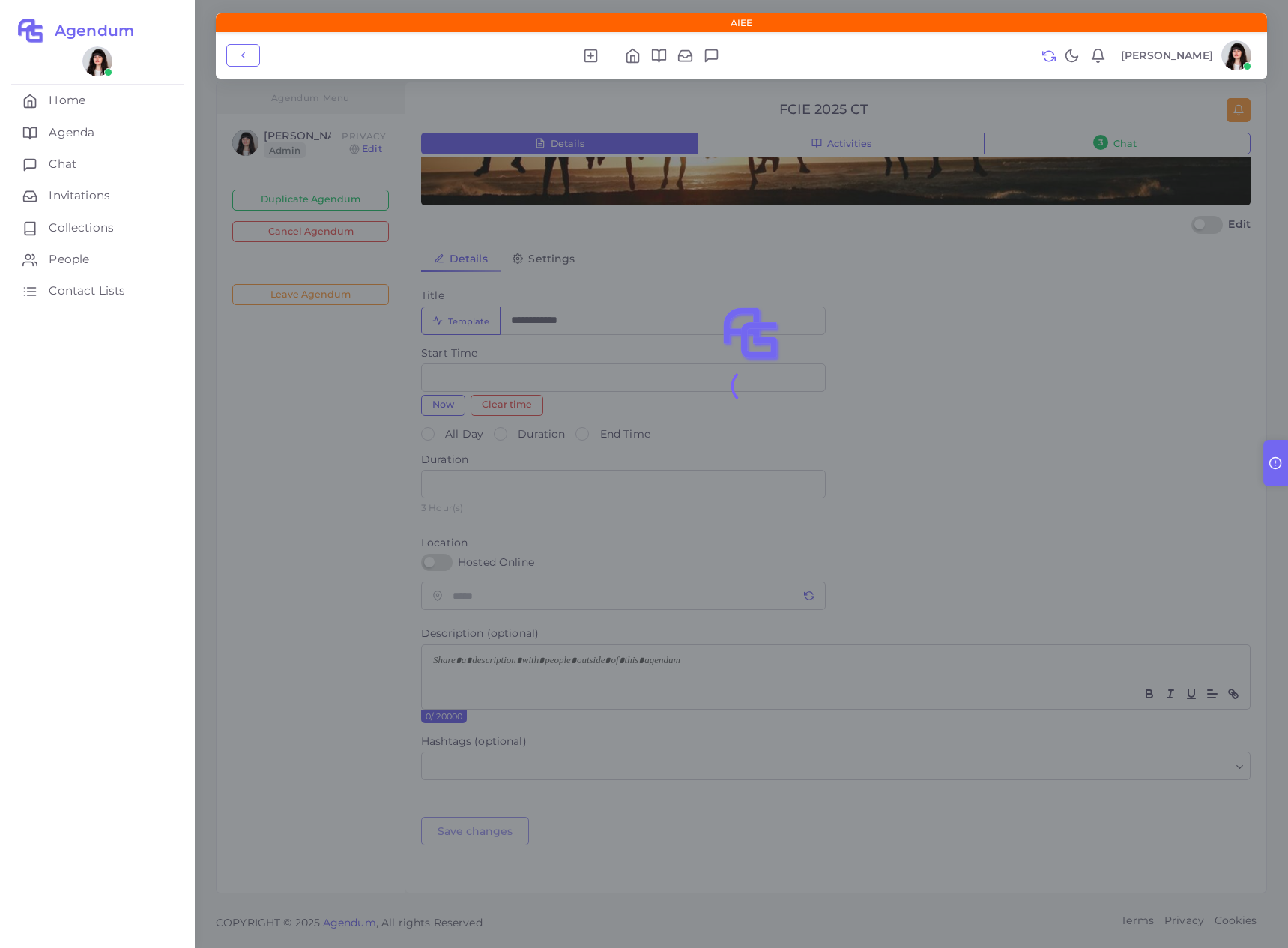
scroll to position [0, 0]
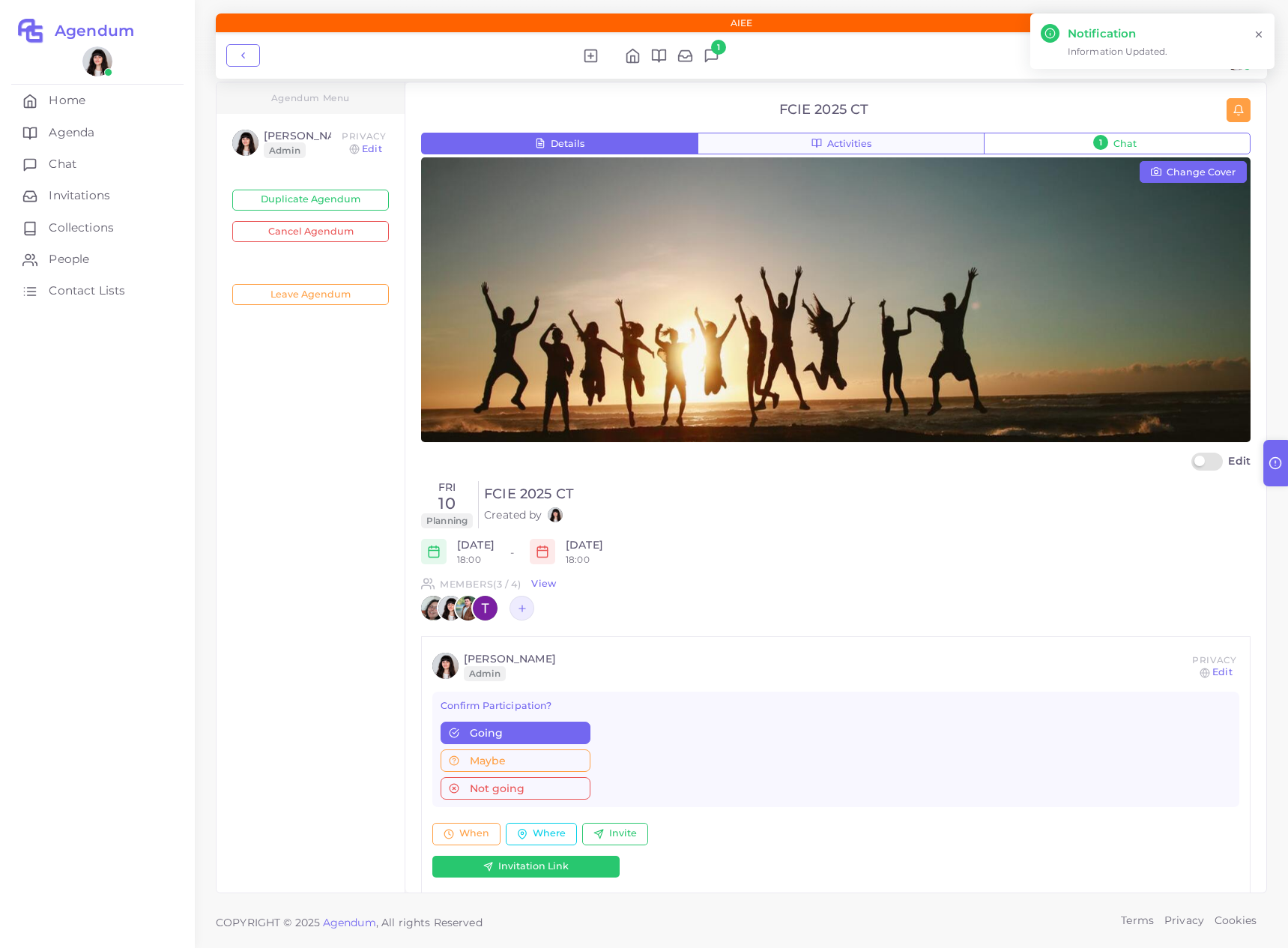
click at [846, 139] on span "Activities" at bounding box center [849, 144] width 44 height 9
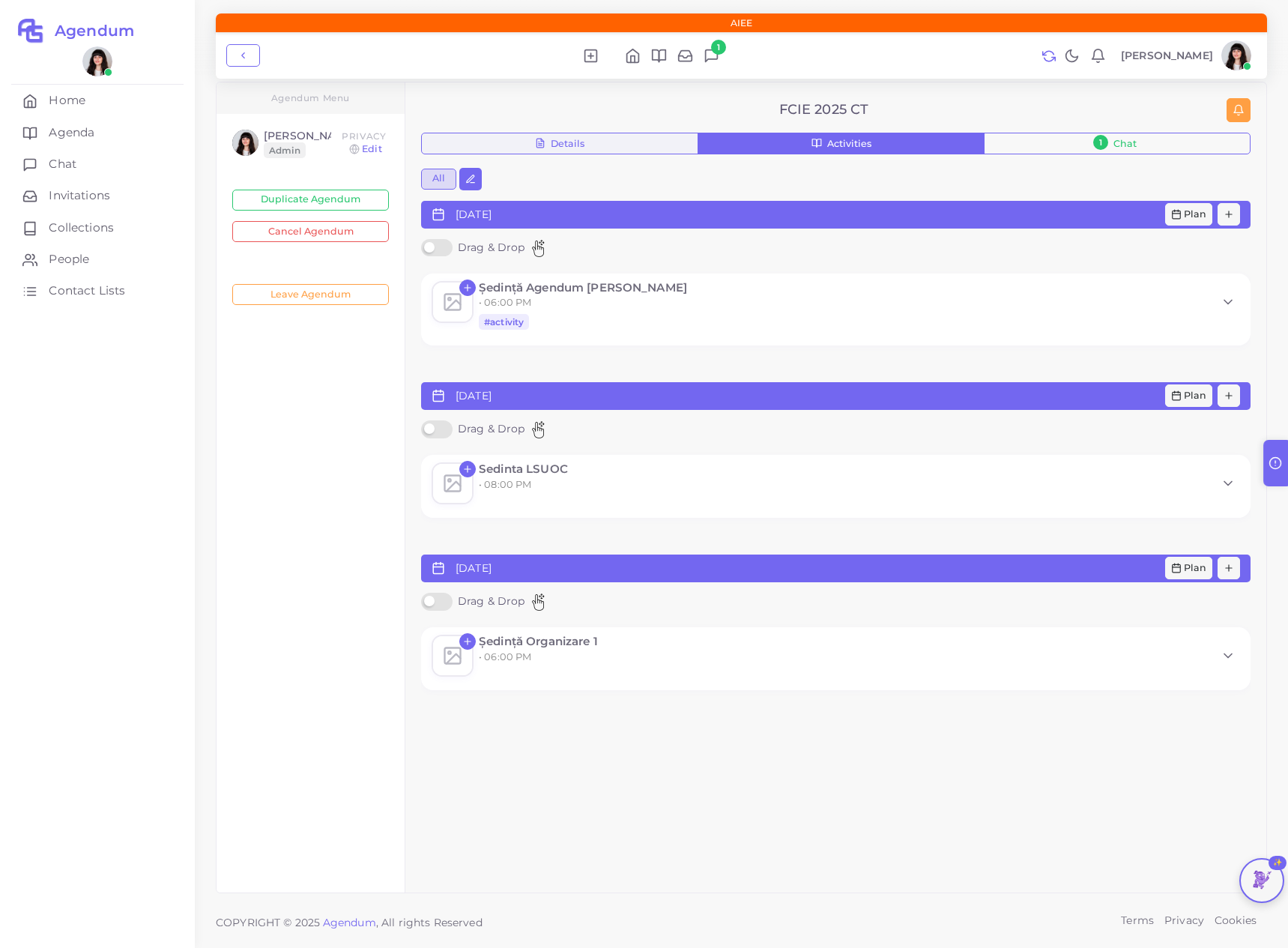
click at [541, 146] on line "button" at bounding box center [540, 146] width 4 height 0
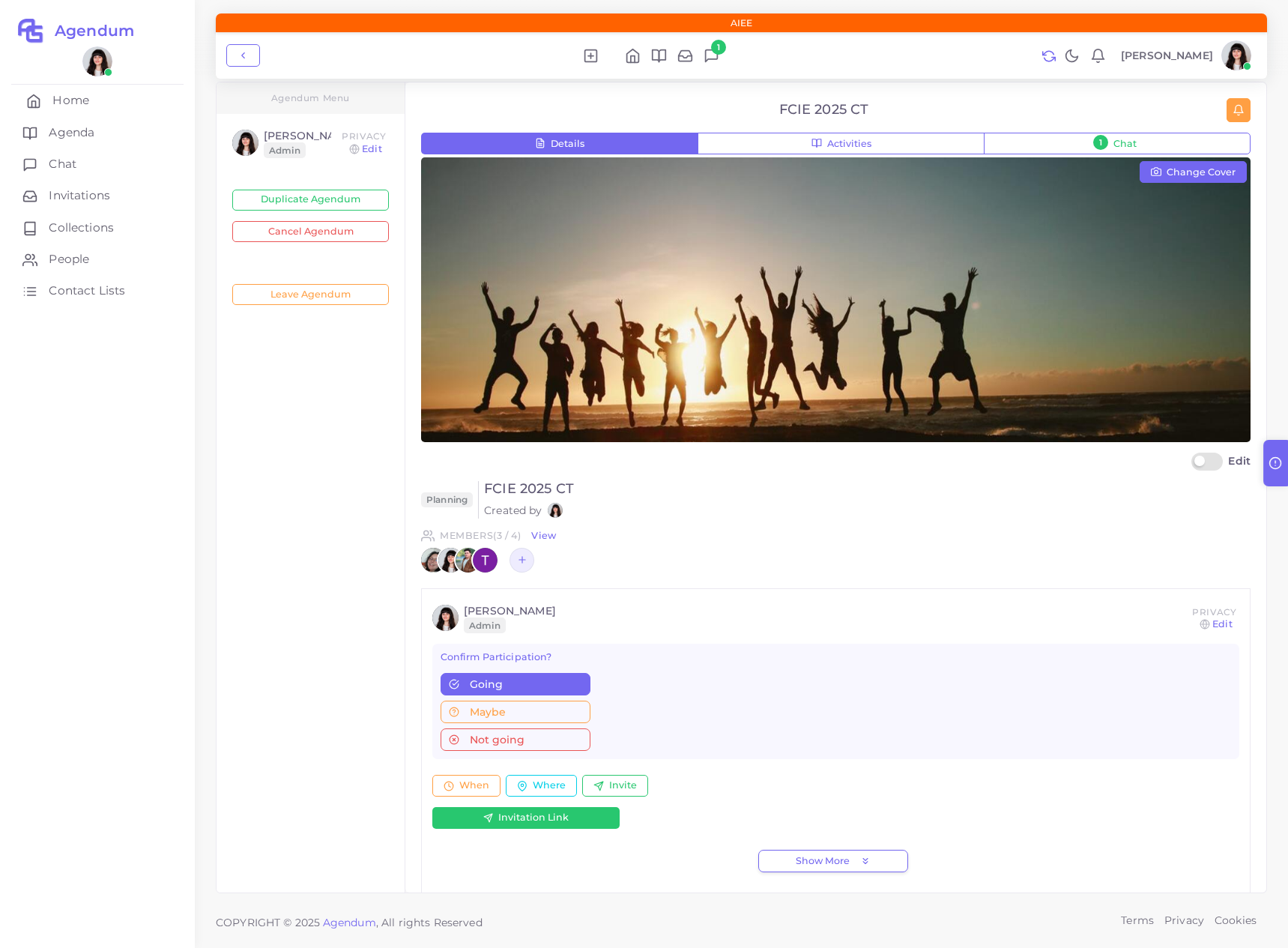
click at [104, 99] on link "Home" at bounding box center [97, 101] width 173 height 32
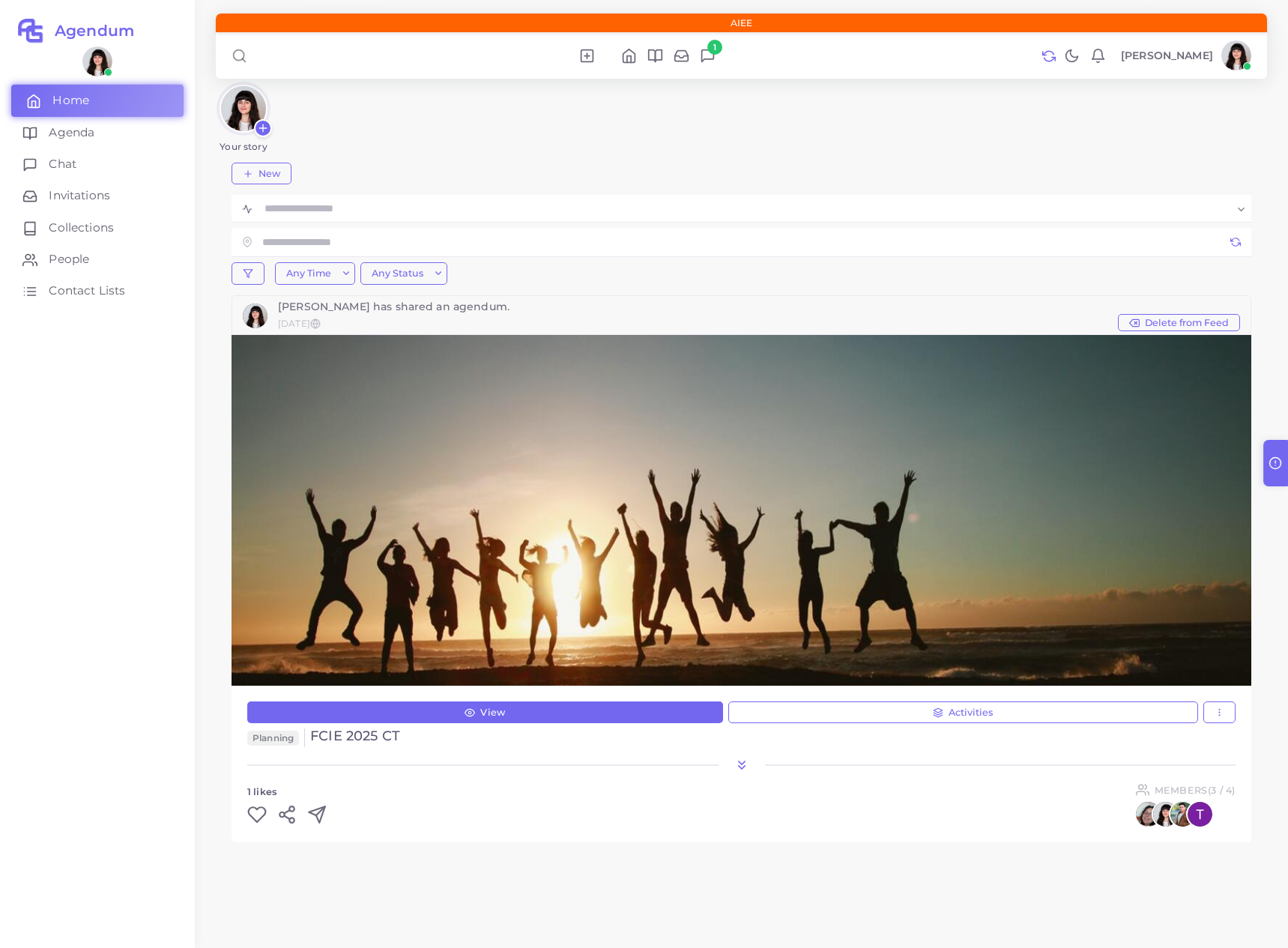
click at [106, 101] on link "Home" at bounding box center [97, 101] width 173 height 32
click at [1244, 50] on img at bounding box center [1237, 55] width 30 height 30
click at [1184, 290] on span "Logout" at bounding box center [1182, 286] width 39 height 16
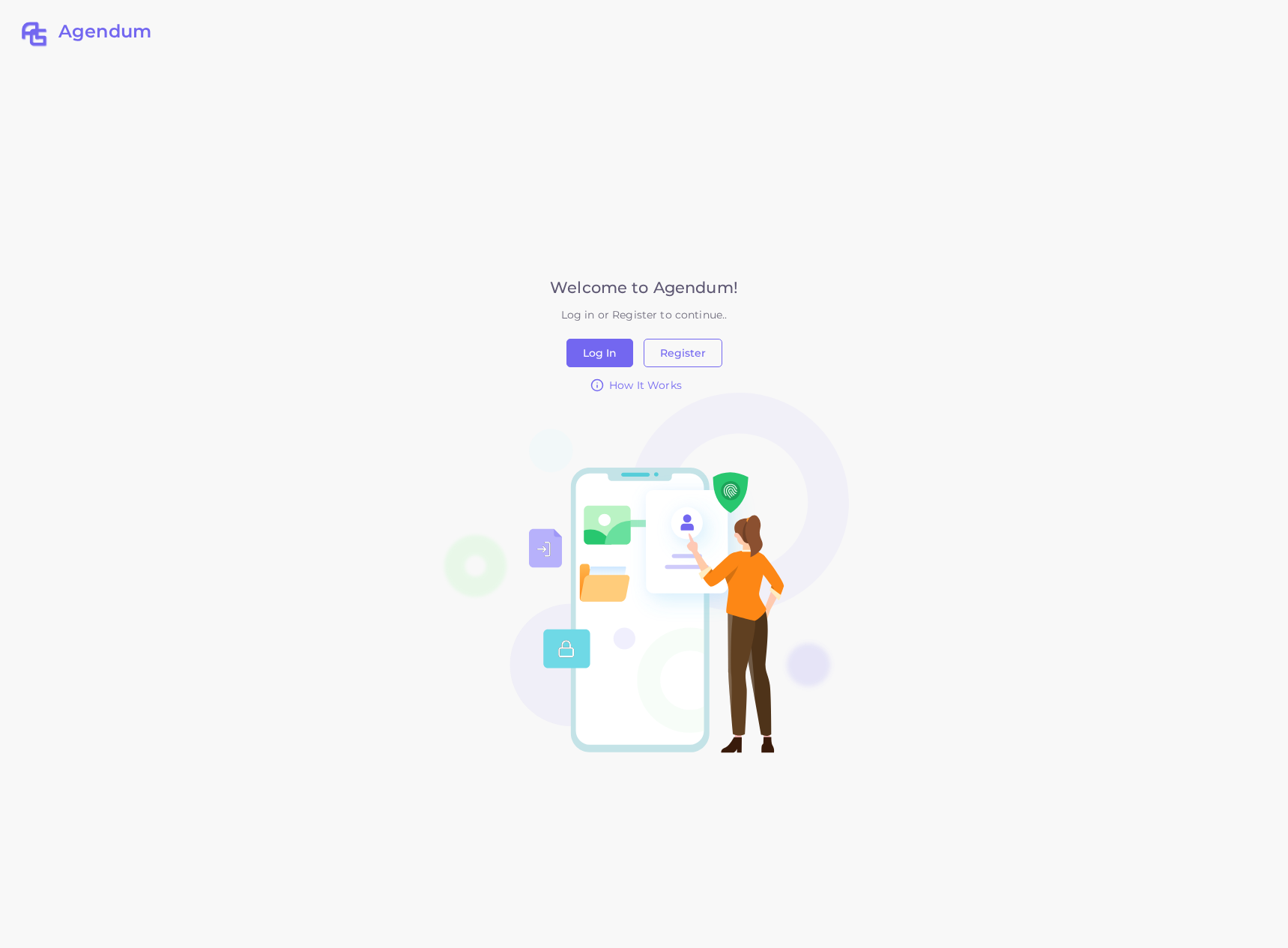
click at [1079, 250] on div "Agendum Welcome to Agendum! Log in or Register to continue.. Log In Register Ho…" at bounding box center [644, 474] width 1079 height 948
click at [927, 89] on div "Agendum Welcome to Agendum! Log in or Register to continue.. Log In Register Ho…" at bounding box center [644, 474] width 1079 height 948
